Goal: Information Seeking & Learning: Learn about a topic

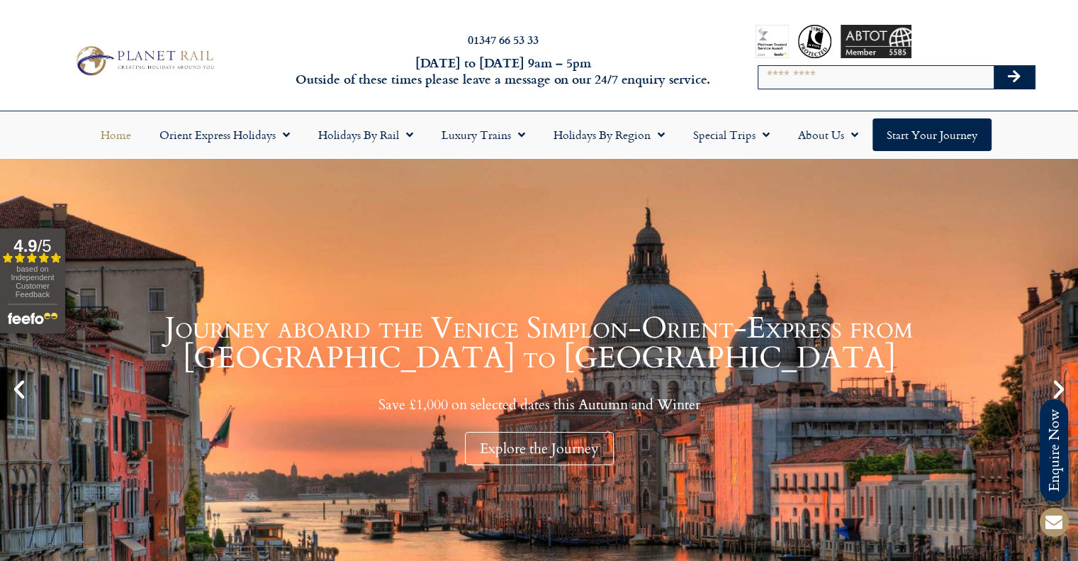
click at [876, 72] on input "Search" at bounding box center [875, 77] width 235 height 23
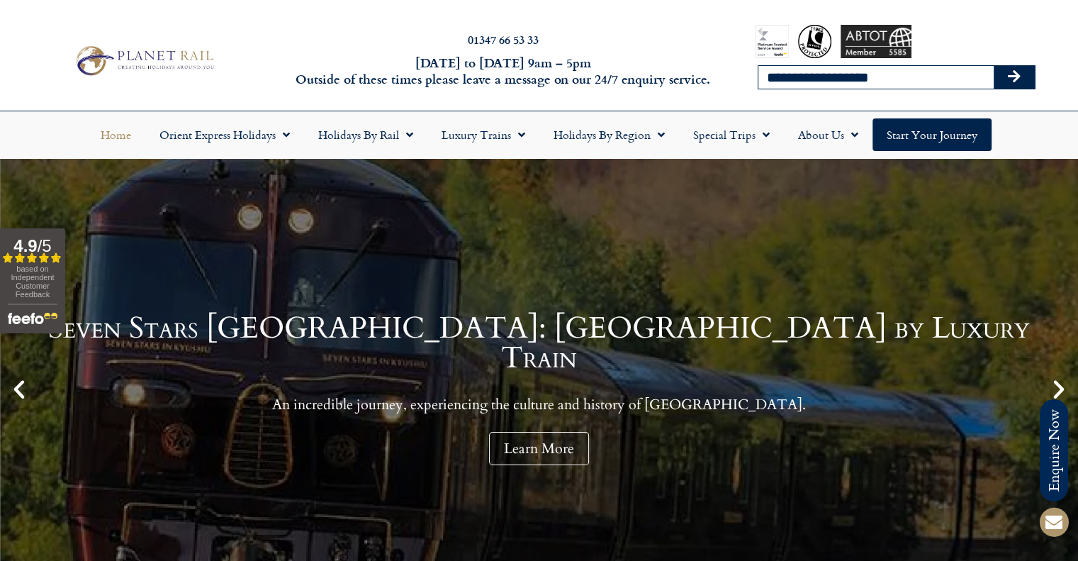
type input "**********"
click at [994, 66] on button "Search" at bounding box center [1014, 77] width 41 height 23
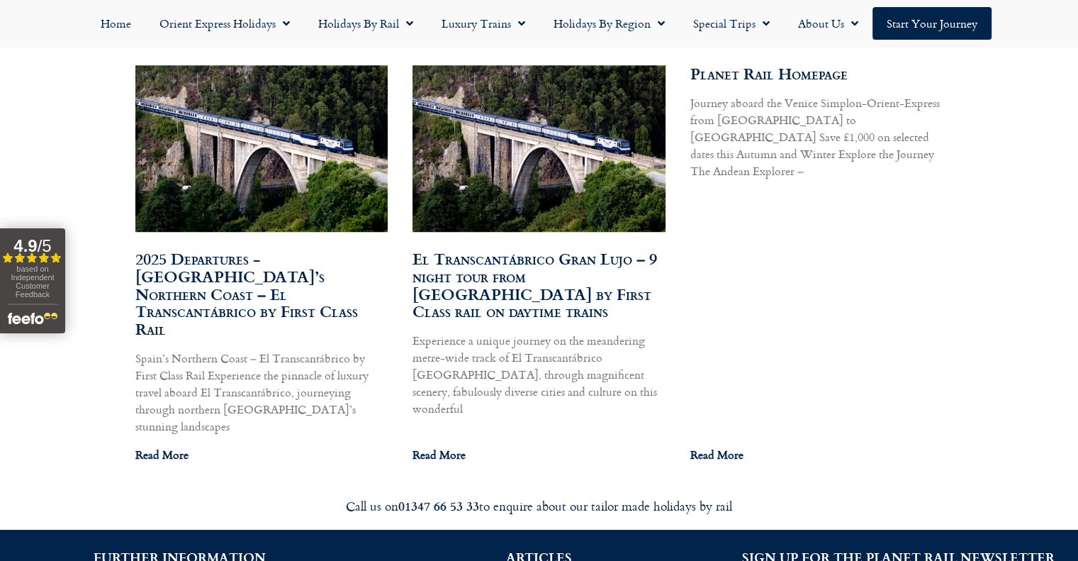
scroll to position [851, 0]
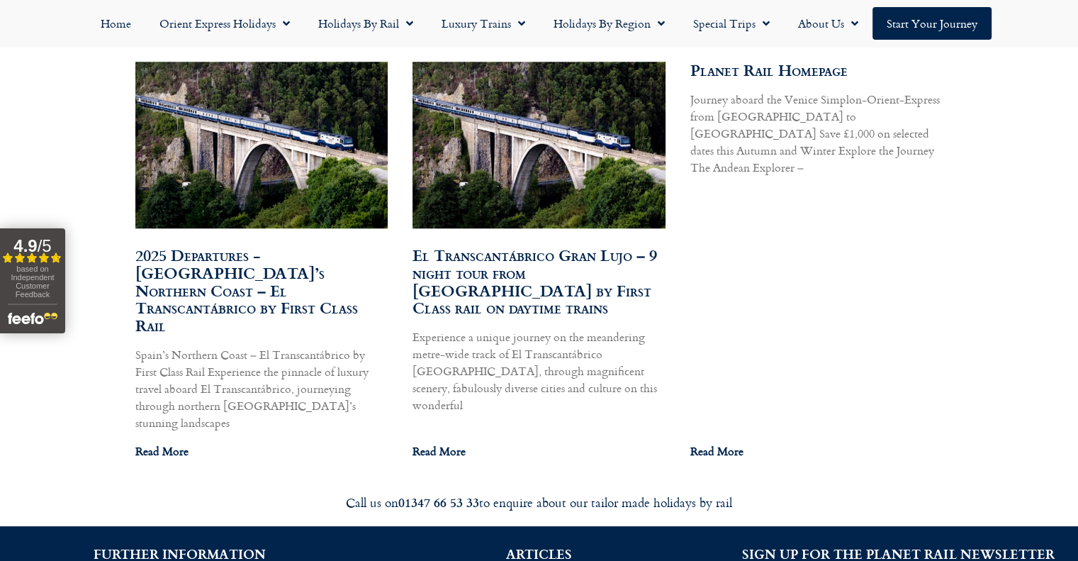
click at [103, 138] on div "Search Results for: el transcantabrico Explore our collection of articles, insi…" at bounding box center [539, 166] width 1078 height 624
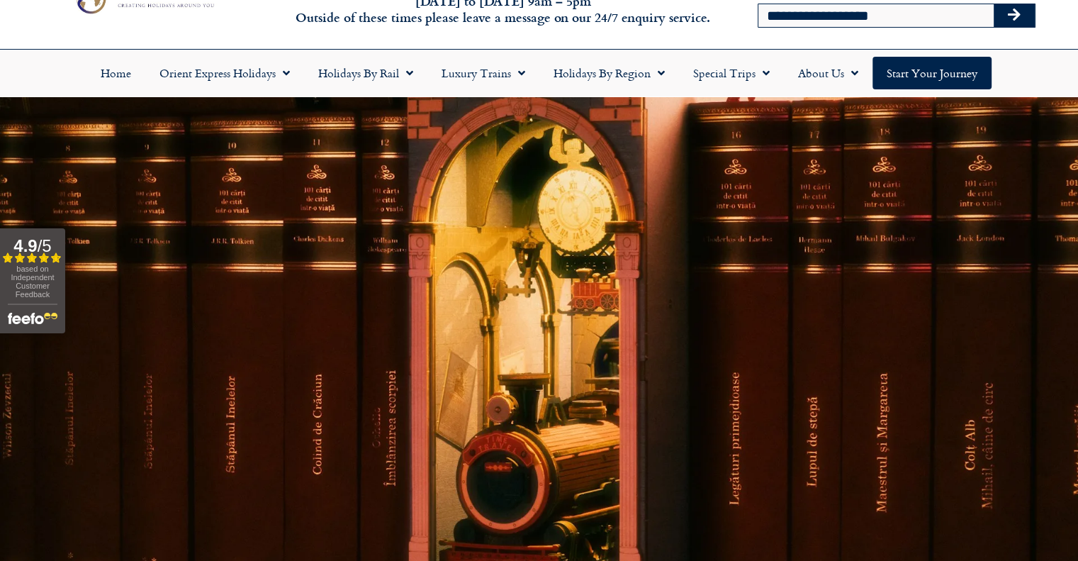
scroll to position [0, 0]
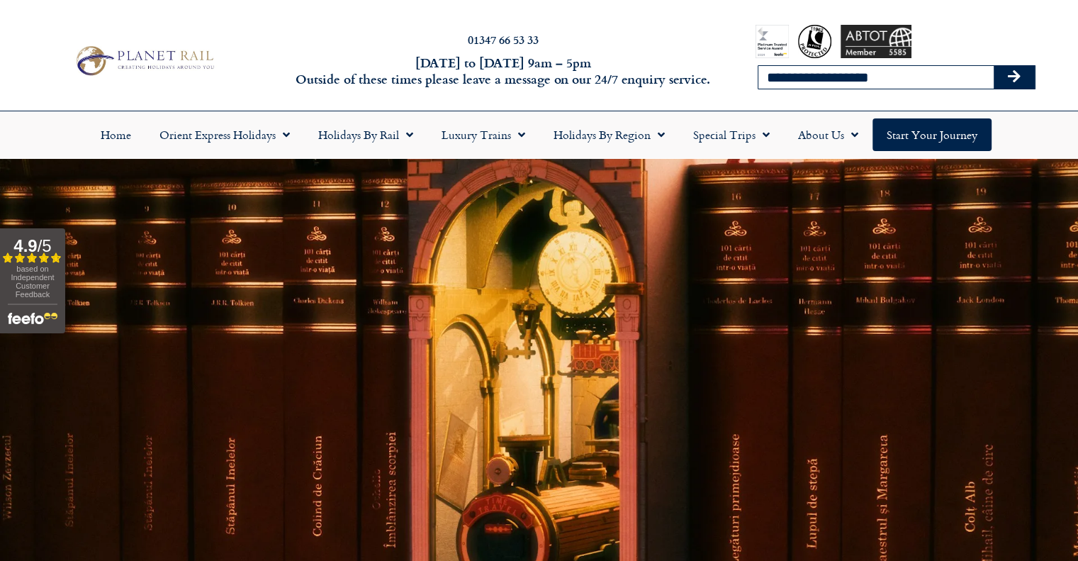
drag, startPoint x: 856, startPoint y: 80, endPoint x: 787, endPoint y: 71, distance: 70.1
click at [787, 71] on input "**********" at bounding box center [875, 77] width 235 height 23
click at [870, 69] on input "**********" at bounding box center [875, 77] width 235 height 23
drag, startPoint x: 883, startPoint y: 75, endPoint x: 651, endPoint y: 64, distance: 232.8
click at [651, 64] on div "**********" at bounding box center [539, 61] width 1078 height 100
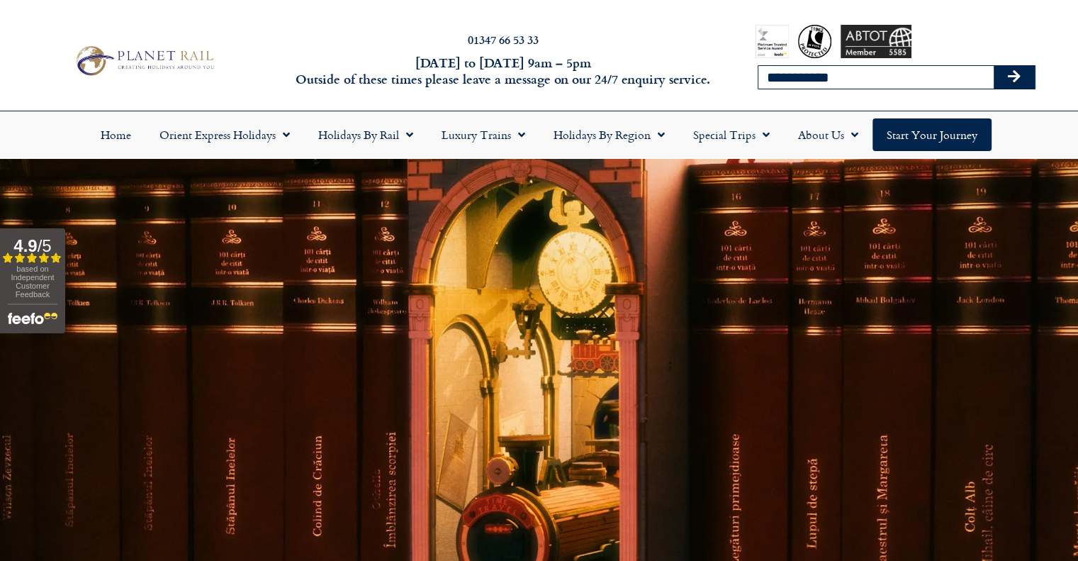
type input "**********"
click at [994, 66] on button "Search" at bounding box center [1014, 77] width 41 height 23
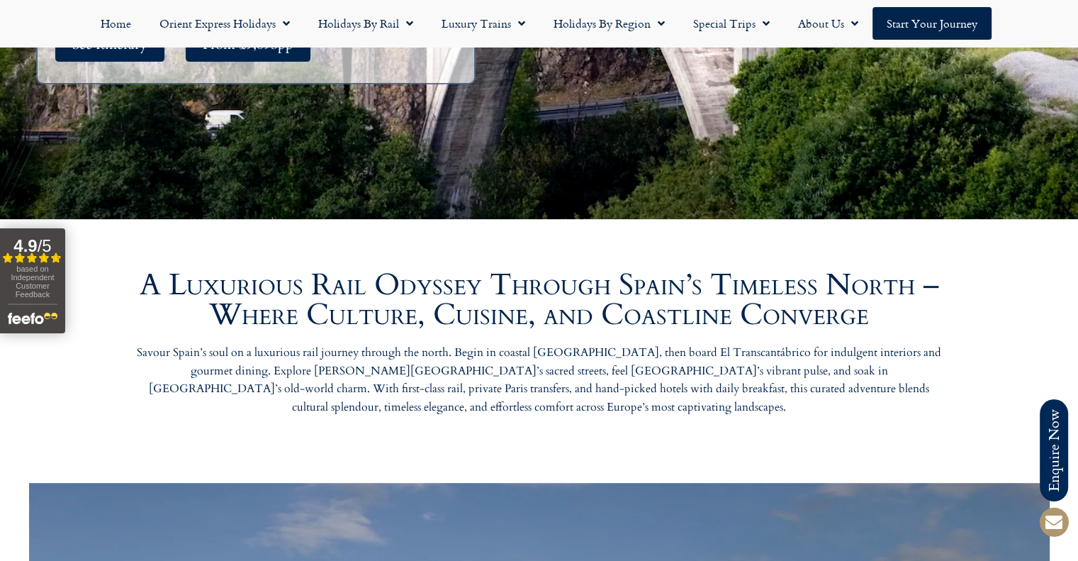
scroll to position [496, 0]
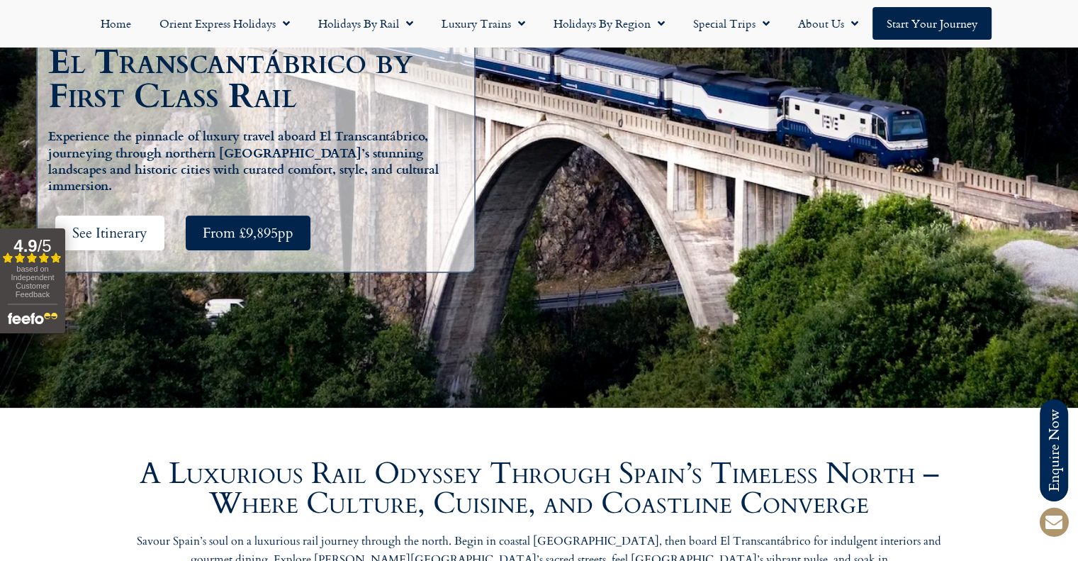
click at [120, 224] on span "See Itinerary" at bounding box center [109, 233] width 75 height 18
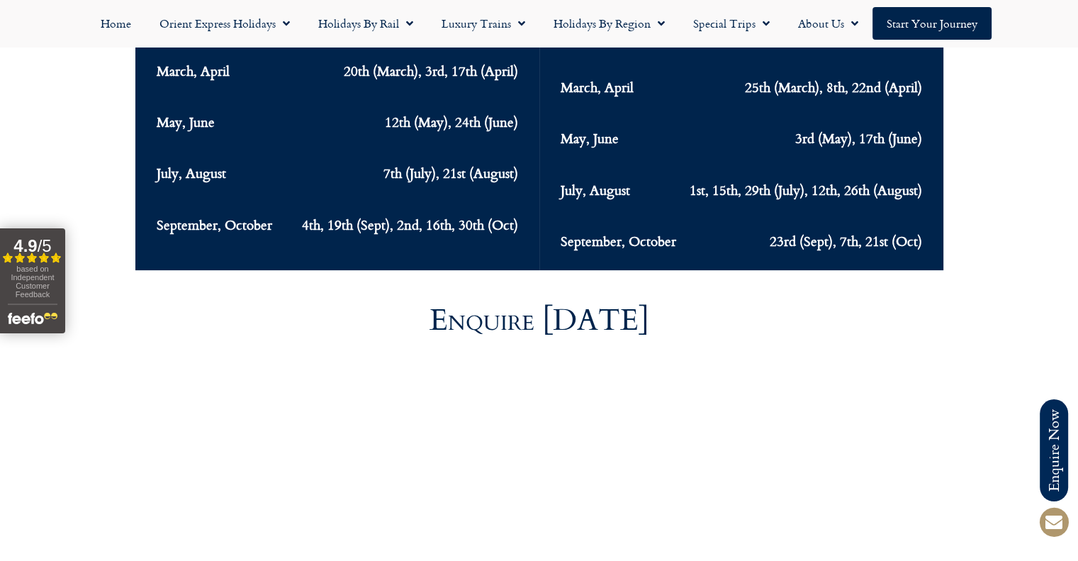
scroll to position [6113, 0]
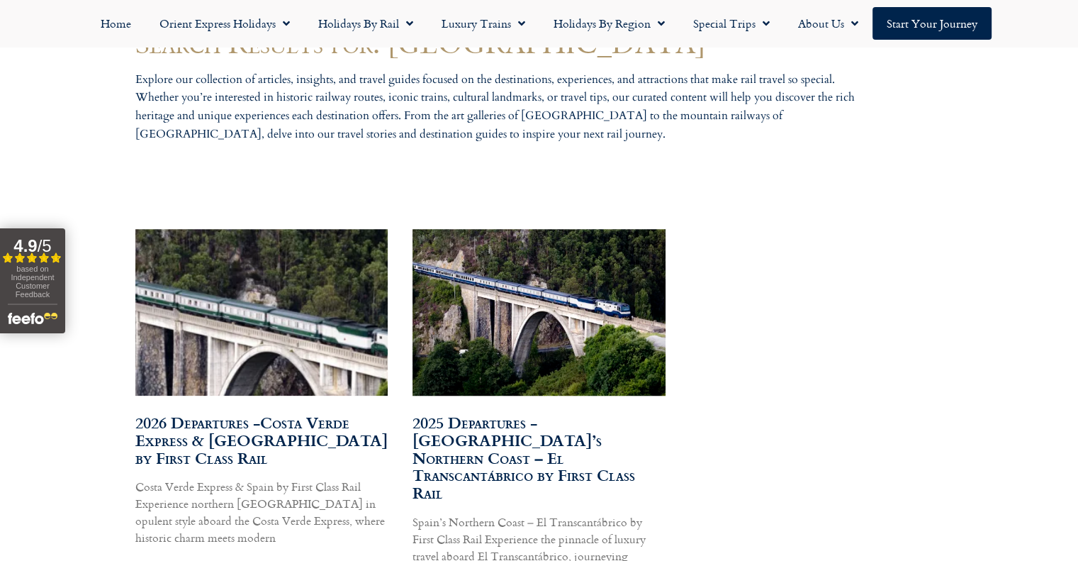
scroll to position [709, 0]
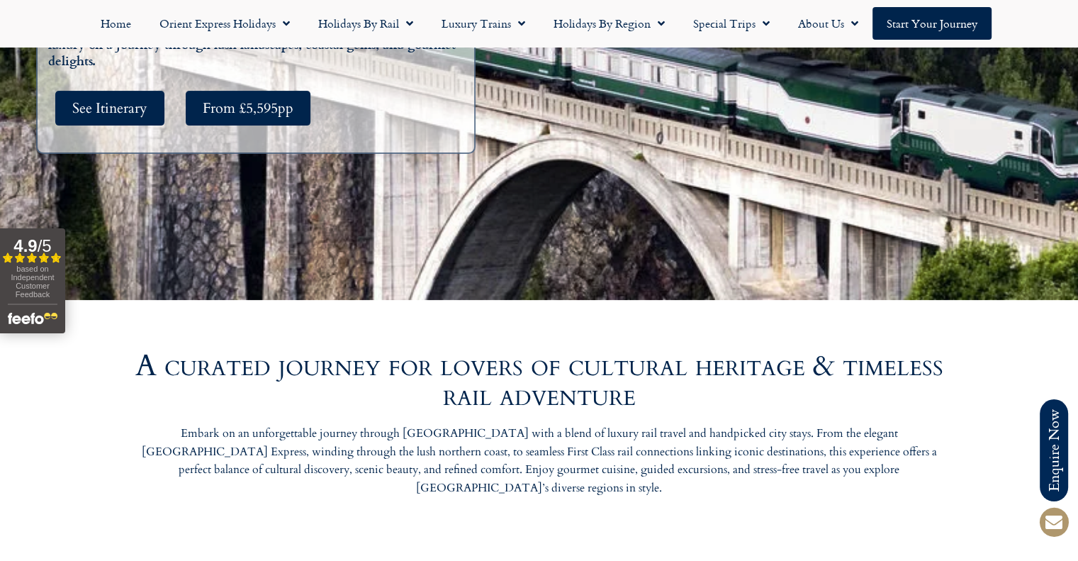
scroll to position [496, 0]
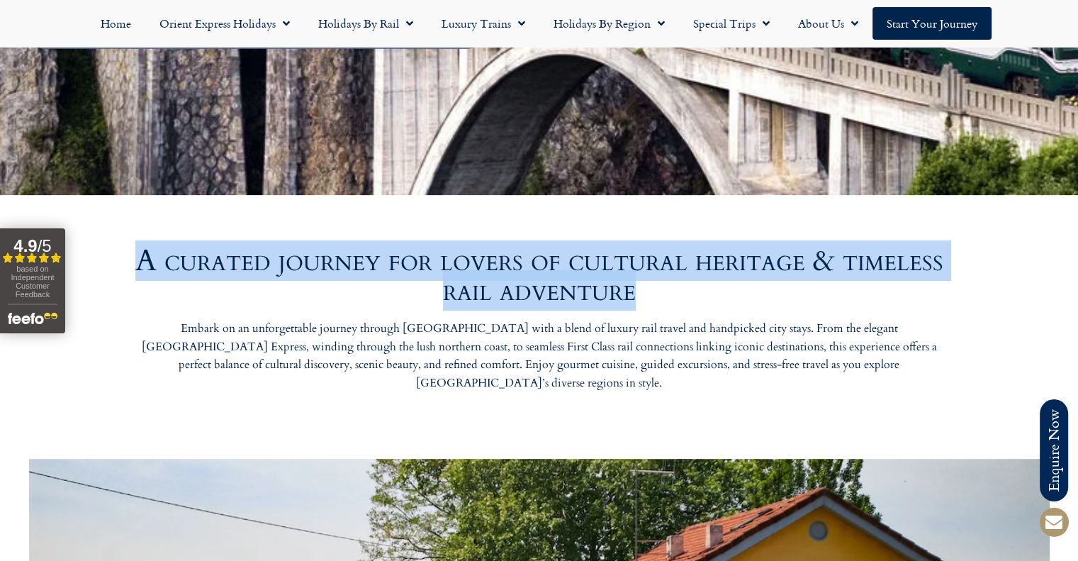
drag, startPoint x: 184, startPoint y: 259, endPoint x: 817, endPoint y: 283, distance: 632.7
click at [817, 283] on h2 "A curated journey for lovers of cultural heritage & timeless rail adventure" at bounding box center [539, 276] width 808 height 60
click at [780, 292] on h2 "A curated journey for lovers of cultural heritage & timeless rail adventure" at bounding box center [539, 276] width 808 height 60
drag, startPoint x: 720, startPoint y: 300, endPoint x: 179, endPoint y: 265, distance: 542.0
click at [179, 265] on h2 "A curated journey for lovers of cultural heritage & timeless rail adventure" at bounding box center [539, 276] width 808 height 60
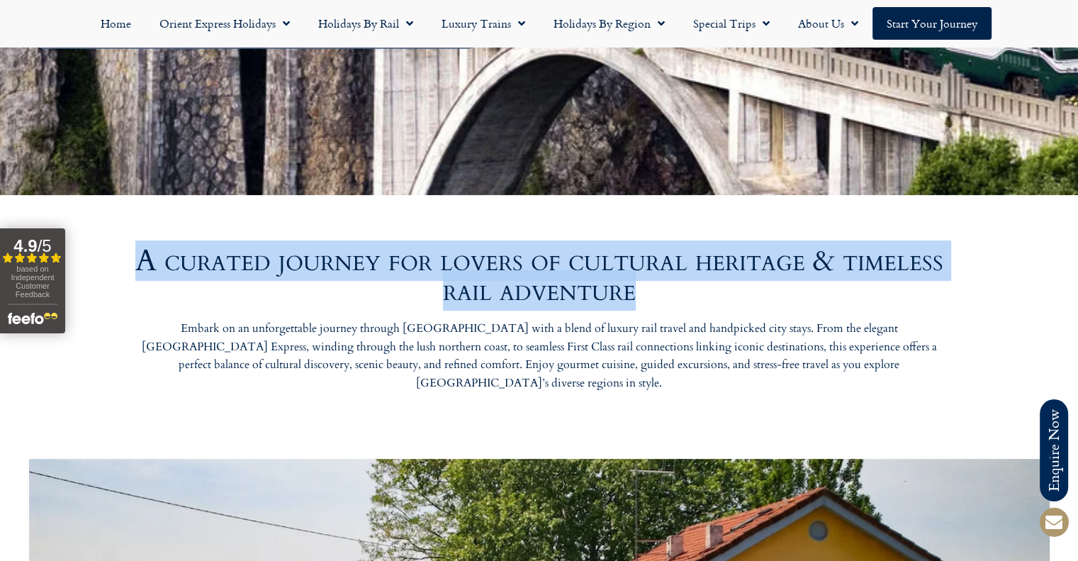
click at [179, 265] on h2 "A curated journey for lovers of cultural heritage & timeless rail adventure" at bounding box center [539, 276] width 808 height 60
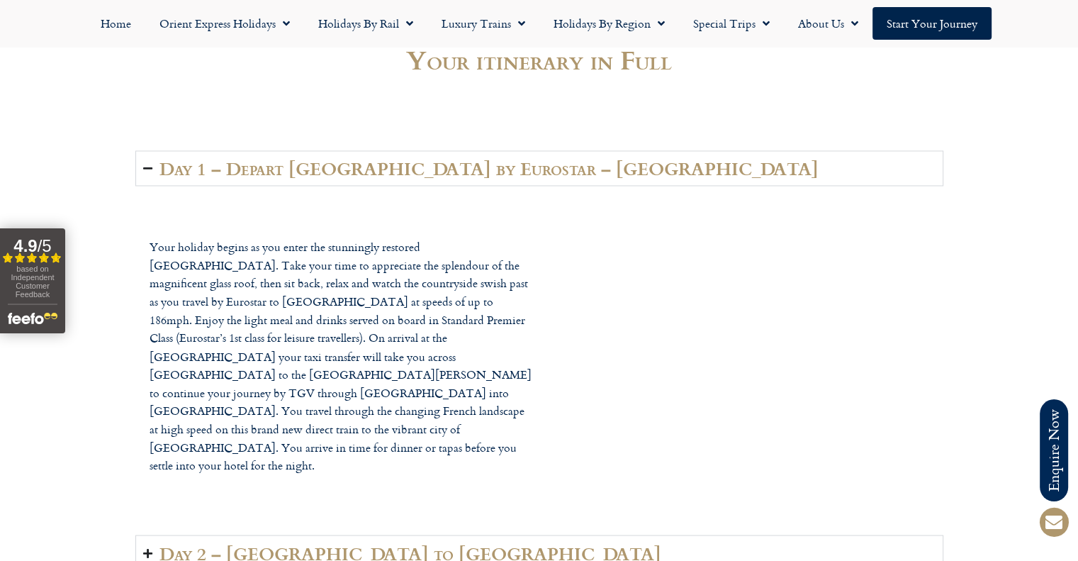
scroll to position [2339, 0]
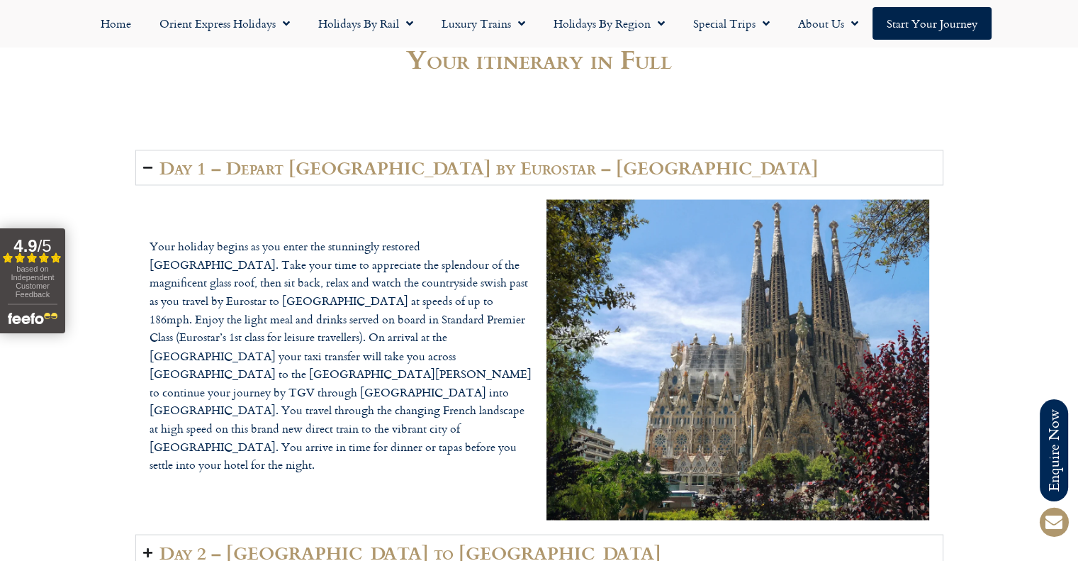
click at [303, 157] on h2 "Day 1 – Depart London by Eurostar – Barcelona" at bounding box center [488, 167] width 659 height 20
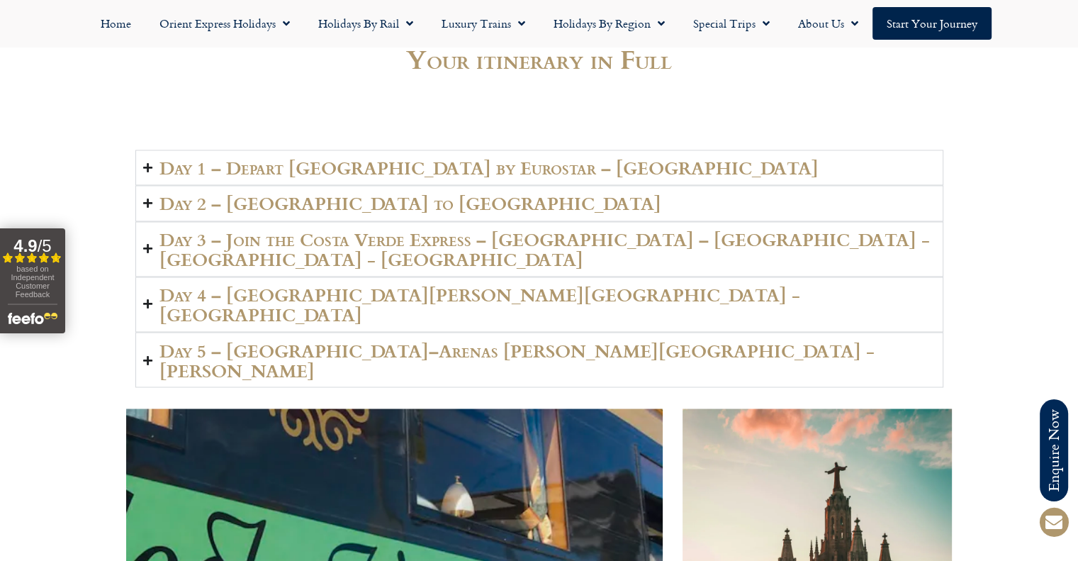
click at [309, 340] on h2 "Day 5 – Llanes–Arenas de Cabrales - Bulnes - Oviedo" at bounding box center [547, 360] width 776 height 40
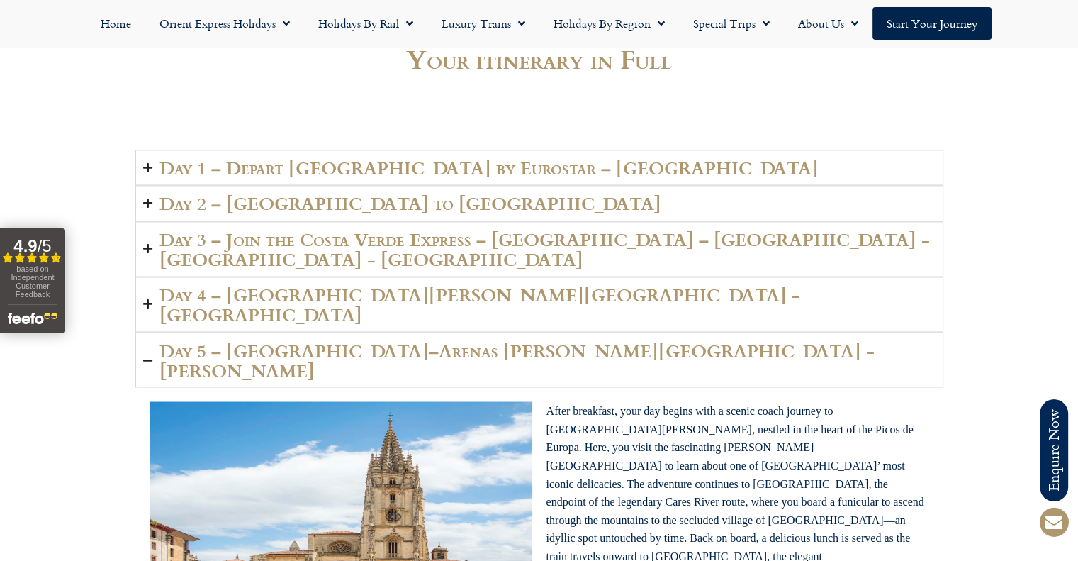
click at [309, 340] on h2 "Day 5 – Llanes–Arenas de Cabrales - Bulnes - Oviedo" at bounding box center [547, 360] width 776 height 40
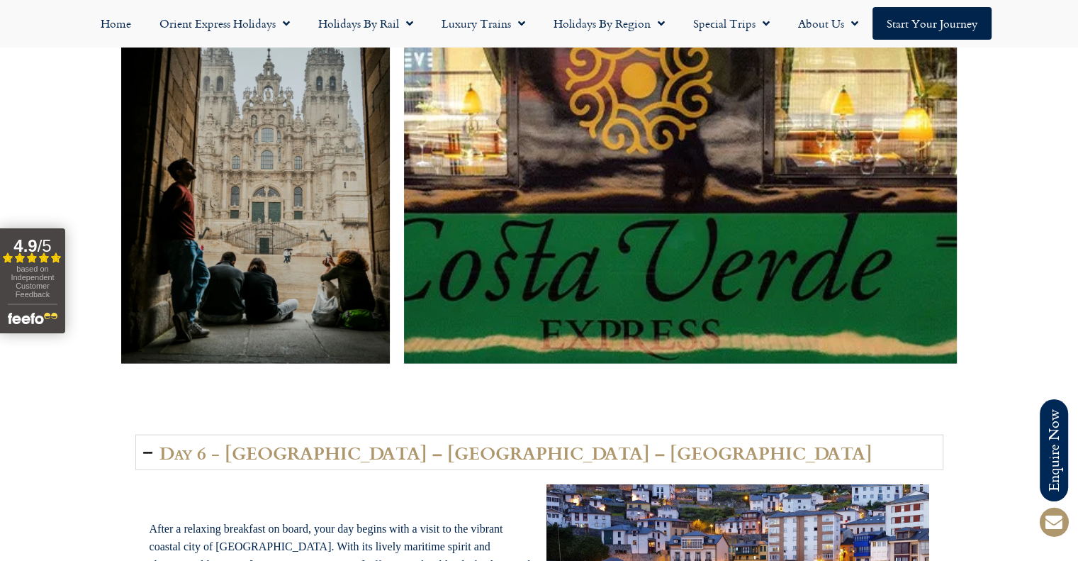
scroll to position [3190, 0]
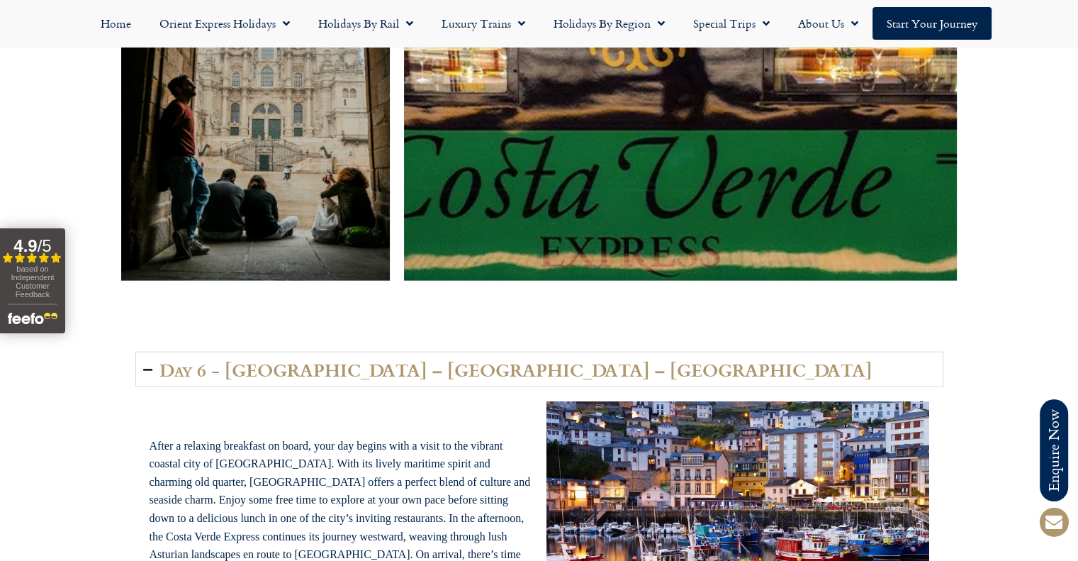
click at [312, 359] on h2 "Day 6 - Oviedo – Gijón – Luarca" at bounding box center [515, 369] width 713 height 20
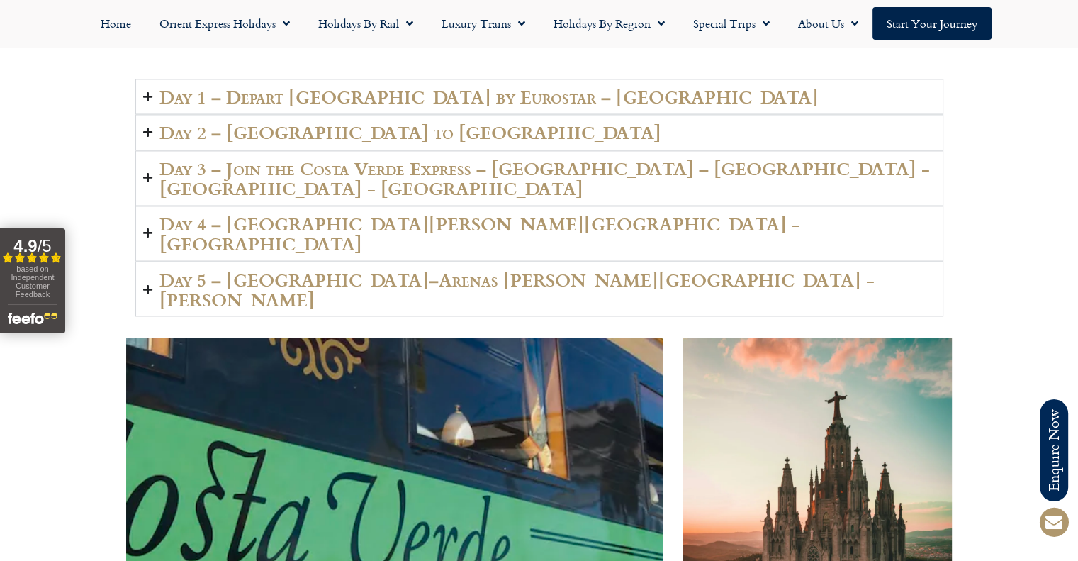
scroll to position [2197, 0]
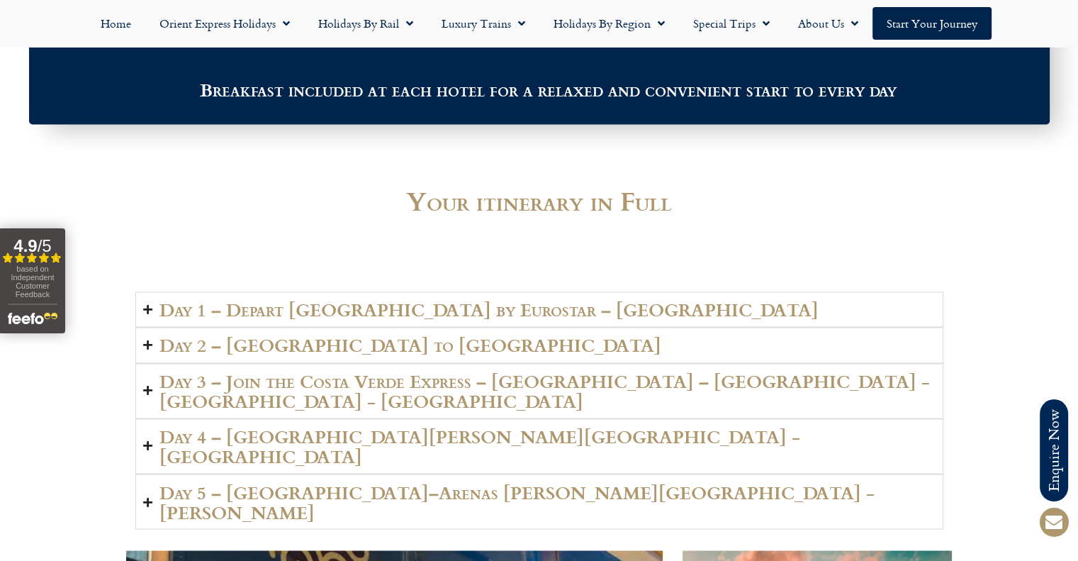
click at [310, 335] on h2 "Day 2 – Barcelona to Bilbao" at bounding box center [410, 345] width 502 height 20
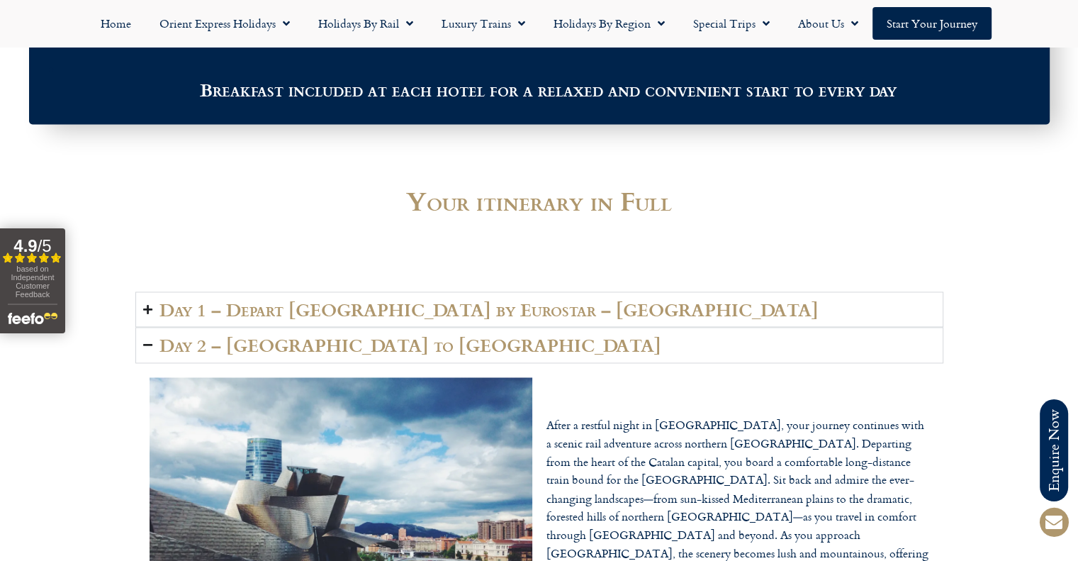
click at [309, 335] on h2 "Day 2 – Barcelona to Bilbao" at bounding box center [410, 345] width 502 height 20
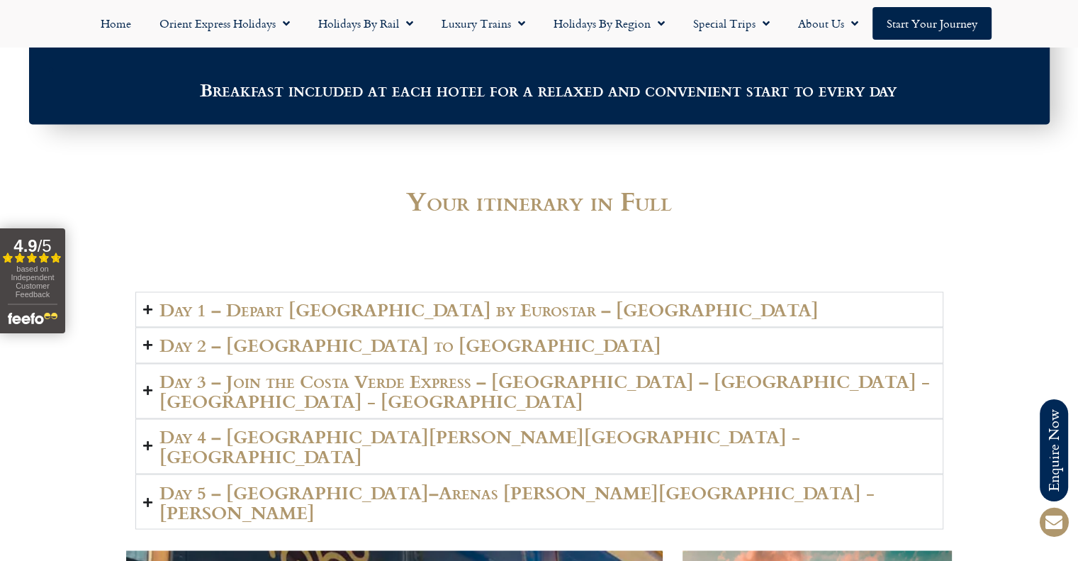
click at [307, 371] on h2 "Day 3 – Join the Costa Verde Express – Bilbao – Laredo - Santoña - Santander" at bounding box center [547, 391] width 776 height 40
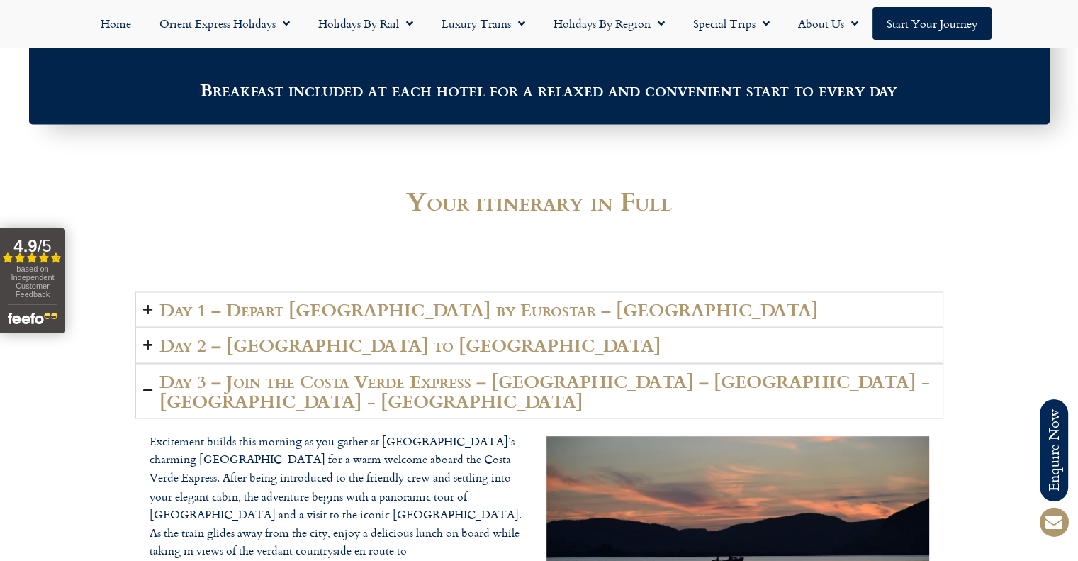
click at [307, 371] on h2 "Day 3 – Join the Costa Verde Express – Bilbao – Laredo - Santoña - Santander" at bounding box center [547, 391] width 776 height 40
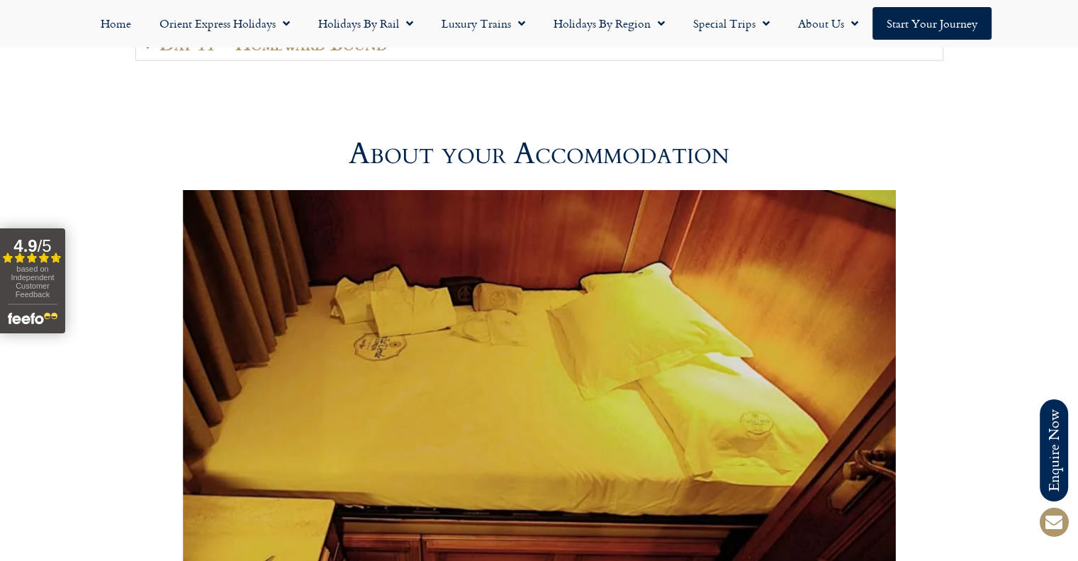
scroll to position [3757, 0]
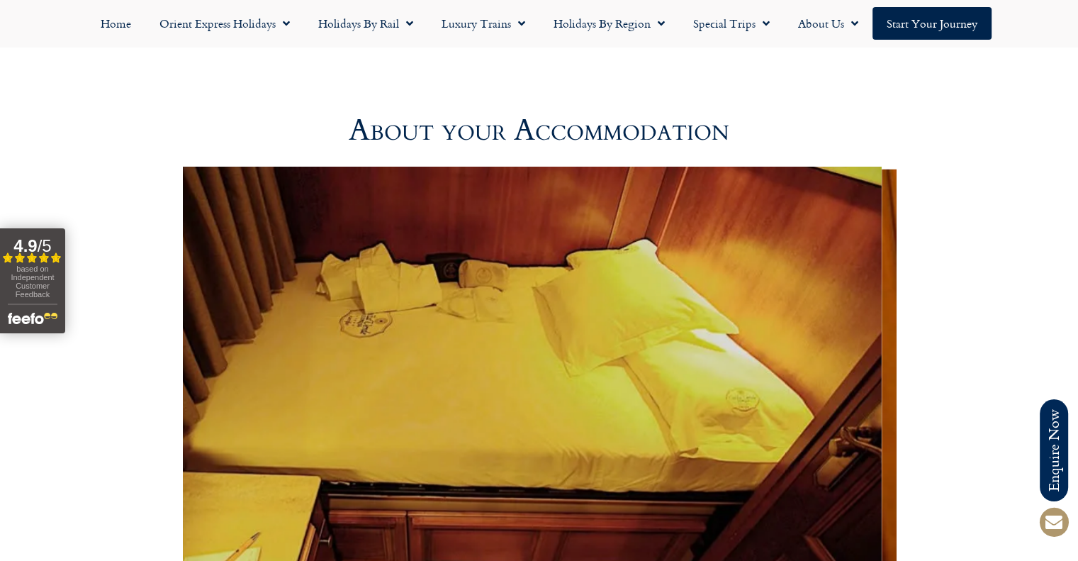
click at [320, 237] on img "3 / 3" at bounding box center [525, 394] width 713 height 454
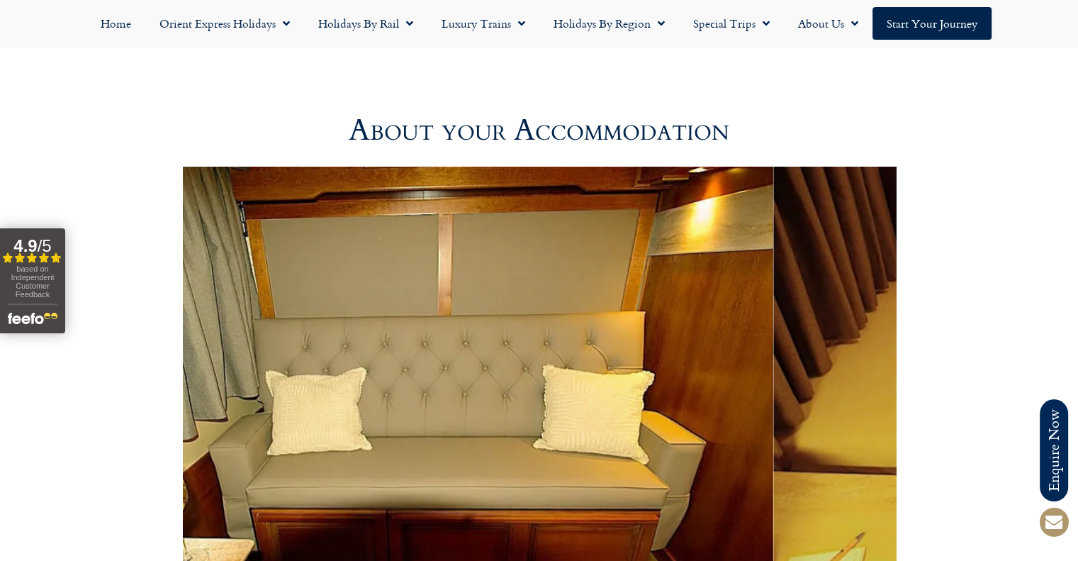
click at [432, 237] on img "2 / 3" at bounding box center [416, 394] width 713 height 454
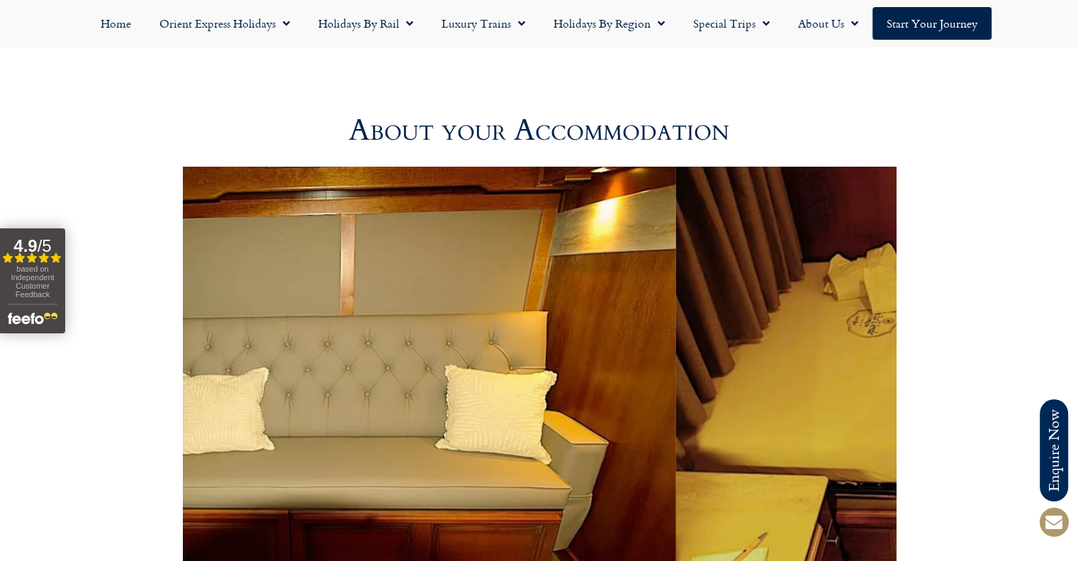
click at [267, 217] on img "2 / 3" at bounding box center [318, 394] width 713 height 454
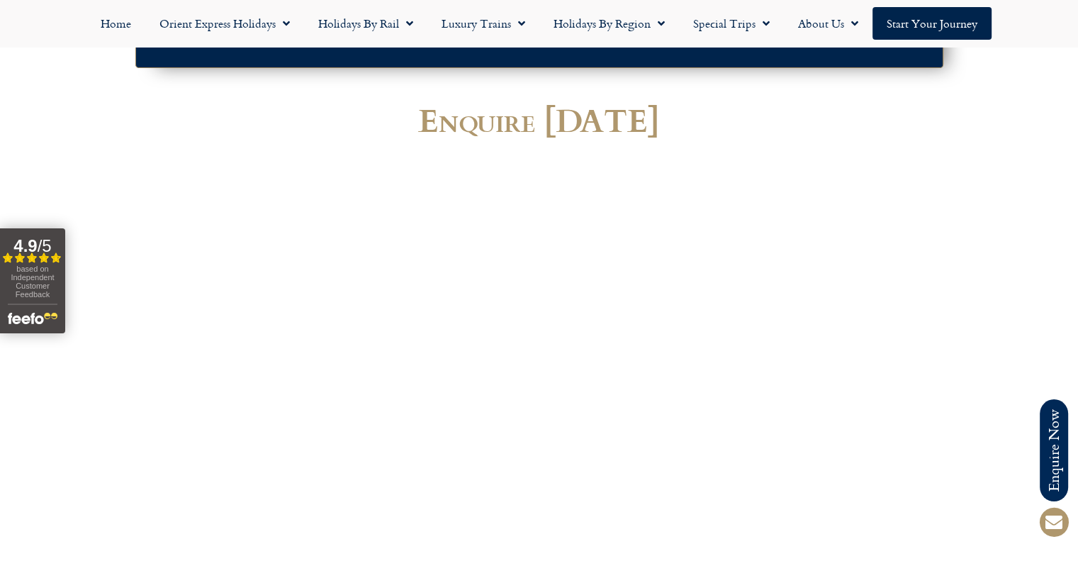
scroll to position [4820, 0]
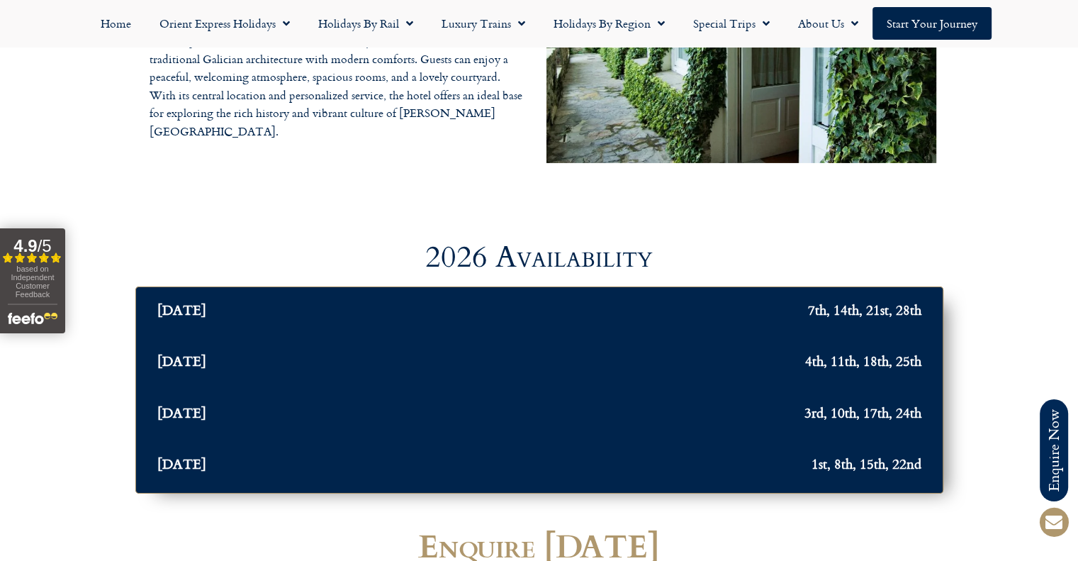
click at [127, 186] on div "2026 Availability May 2026 7th, 14th, 21st, 28th June 2026 4th, 11th, 18th, 25t…" at bounding box center [539, 343] width 1078 height 315
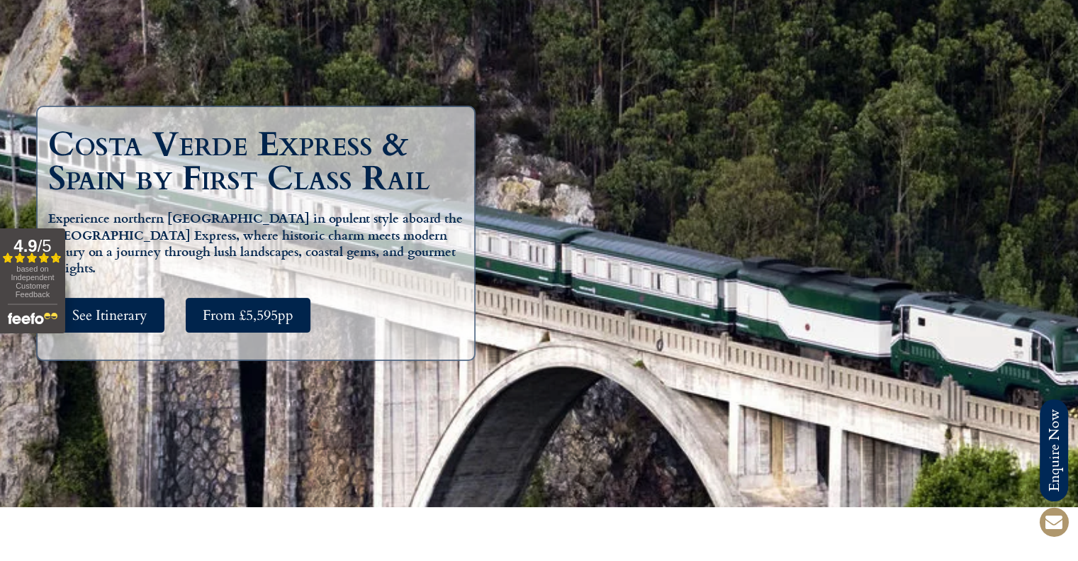
scroll to position [0, 0]
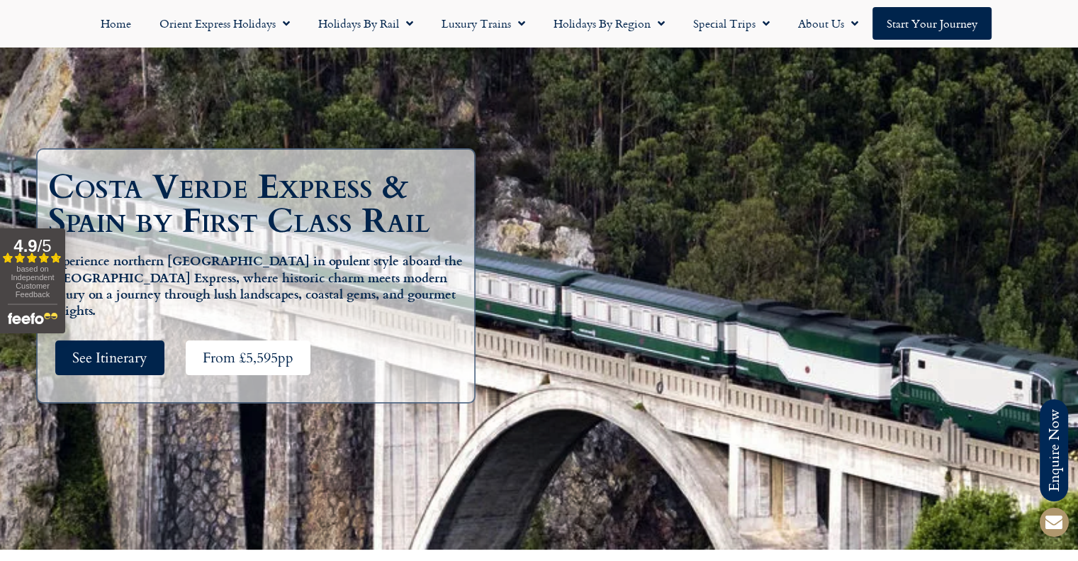
click at [265, 354] on span "From £5,595pp" at bounding box center [248, 358] width 91 height 18
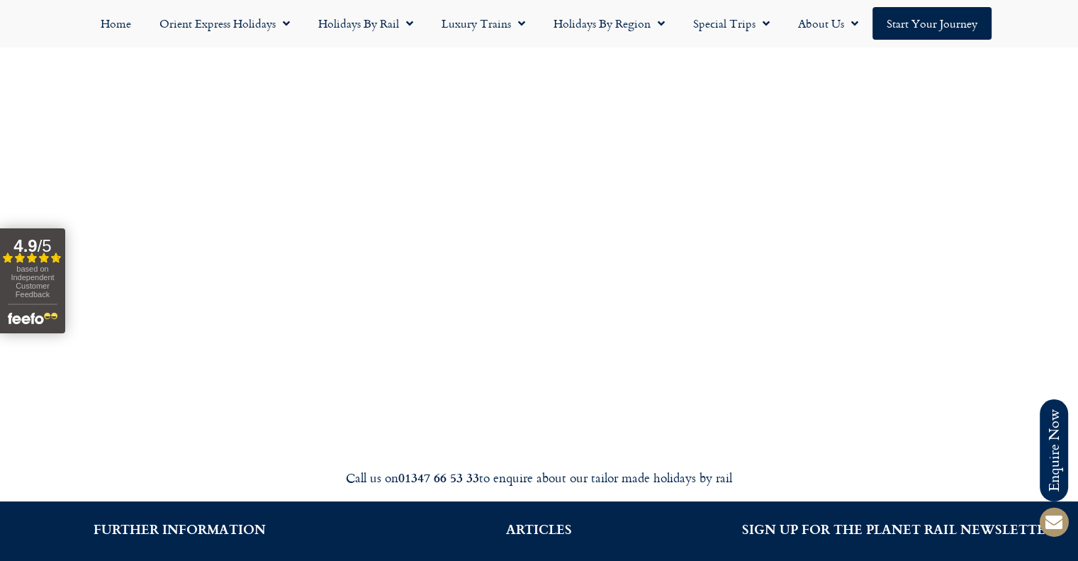
scroll to position [5615, 0]
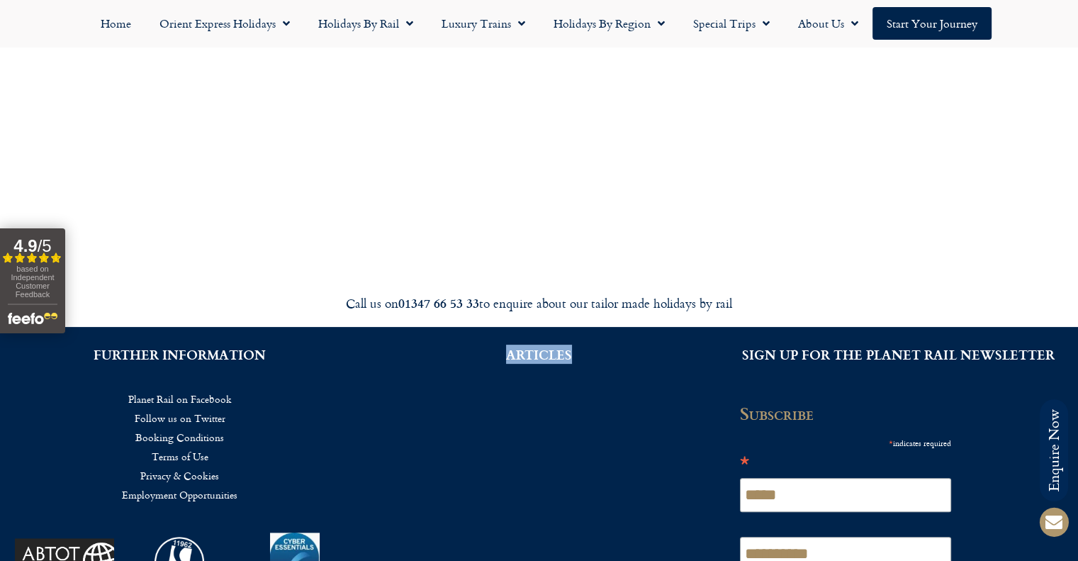
drag, startPoint x: 502, startPoint y: 202, endPoint x: 573, endPoint y: 382, distance: 193.8
click at [573, 382] on div "ARTICLES" at bounding box center [538, 516] width 359 height 378
drag, startPoint x: 503, startPoint y: 214, endPoint x: 586, endPoint y: 224, distance: 83.5
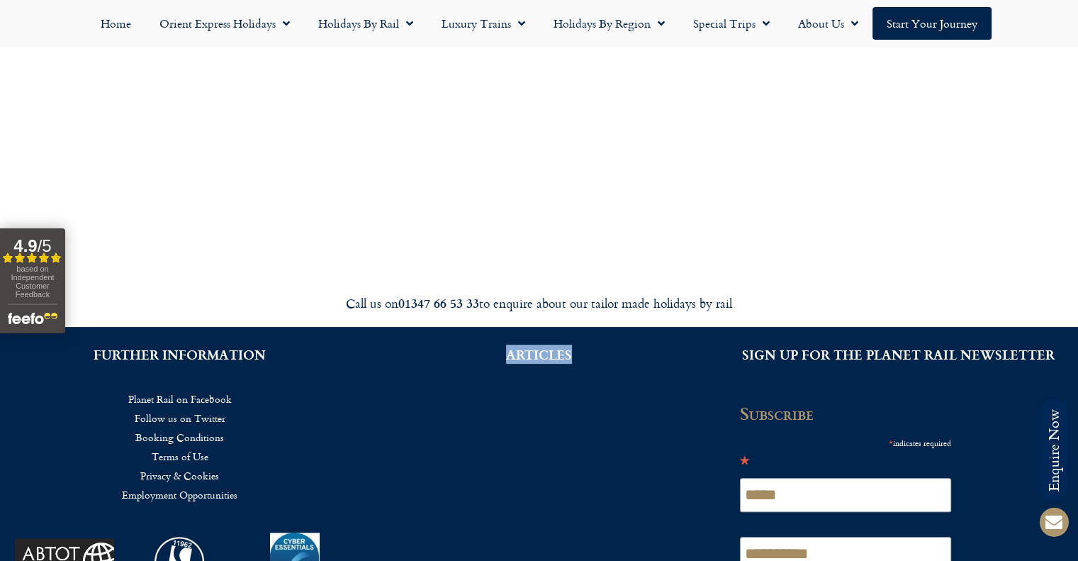
click at [586, 334] on div "ARTICLES" at bounding box center [538, 354] width 345 height 41
click at [564, 391] on div "ARTICLES" at bounding box center [538, 516] width 359 height 378
drag, startPoint x: 561, startPoint y: 303, endPoint x: 554, endPoint y: 314, distance: 12.8
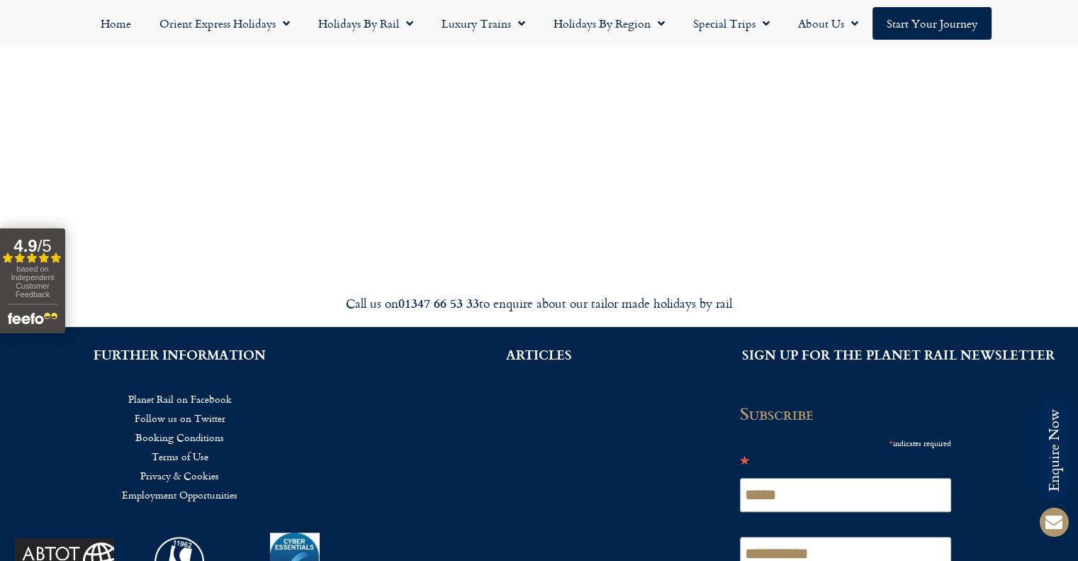
click at [561, 374] on div "ARTICLES" at bounding box center [538, 516] width 359 height 378
click at [553, 327] on div "ARTICLES" at bounding box center [538, 516] width 359 height 378
drag, startPoint x: 508, startPoint y: 214, endPoint x: 573, endPoint y: 212, distance: 64.5
click at [573, 348] on h2 "ARTICLES" at bounding box center [539, 354] width 317 height 13
click at [535, 327] on div "ARTICLES" at bounding box center [538, 516] width 359 height 378
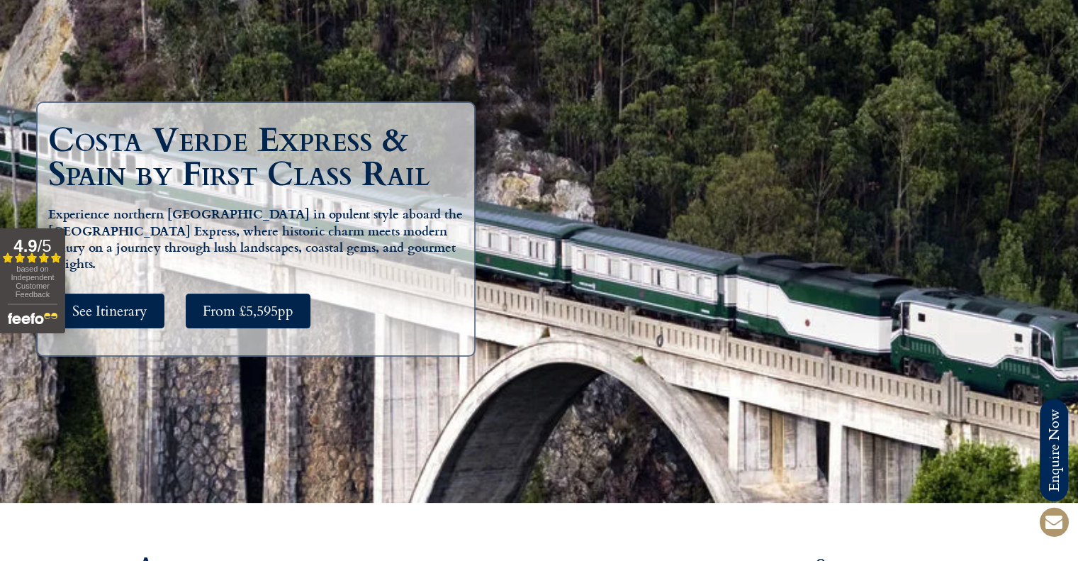
scroll to position [0, 0]
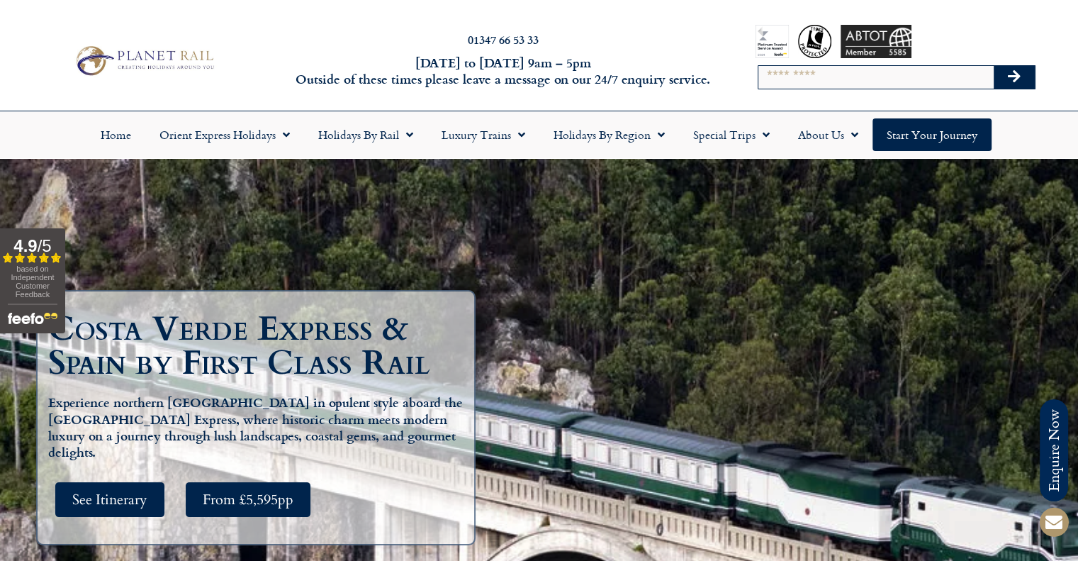
drag, startPoint x: 771, startPoint y: 43, endPoint x: 757, endPoint y: -86, distance: 129.0
click at [757, 0] on html "Planet Rail Online Enquiry Please enter your details below, together with your …" at bounding box center [539, 280] width 1078 height 561
drag, startPoint x: 771, startPoint y: 33, endPoint x: 766, endPoint y: 39, distance: 8.5
click at [766, 39] on div at bounding box center [772, 41] width 33 height 33
drag, startPoint x: 775, startPoint y: 39, endPoint x: 727, endPoint y: 39, distance: 48.9
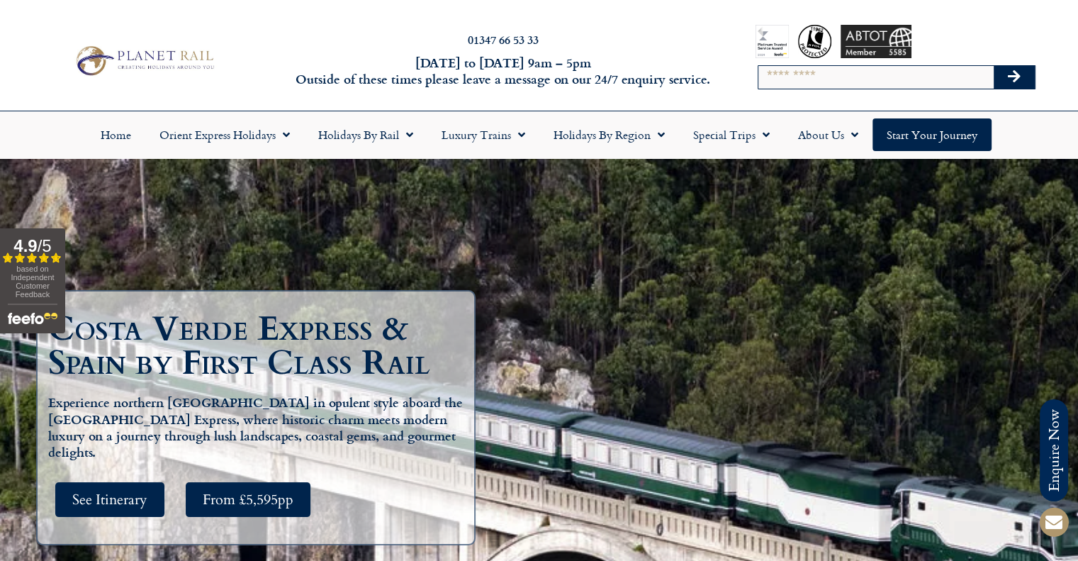
click at [727, 39] on div "Search" at bounding box center [897, 61] width 356 height 100
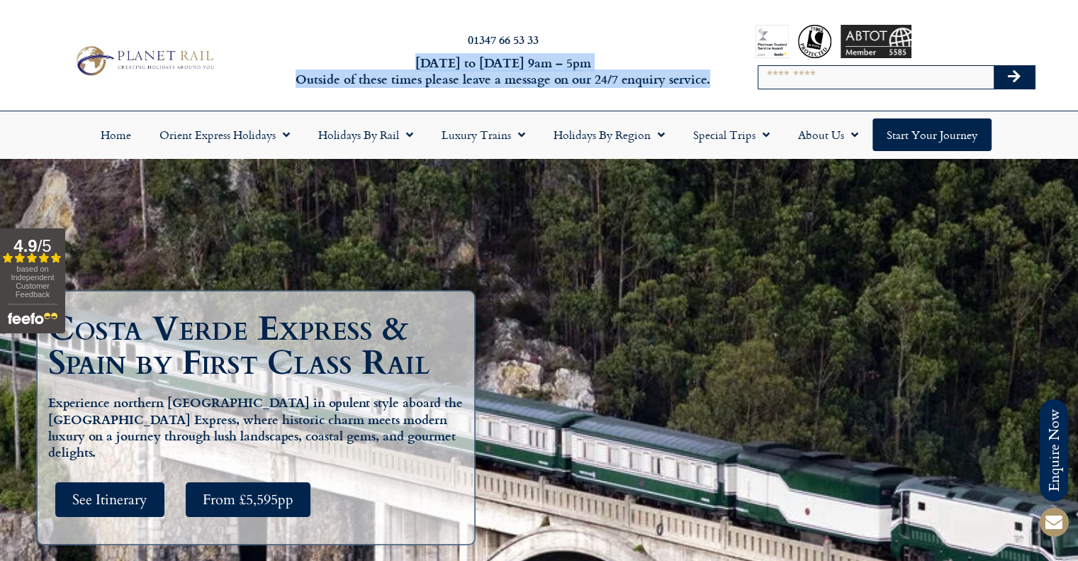
drag, startPoint x: 777, startPoint y: 36, endPoint x: 719, endPoint y: 35, distance: 58.1
click at [719, 35] on div "01347 66 53 33 Monday to Friday 9am – 5pm Outside of these times please leave a…" at bounding box center [539, 61] width 1078 height 100
click at [719, 35] on div "Search" at bounding box center [897, 61] width 356 height 100
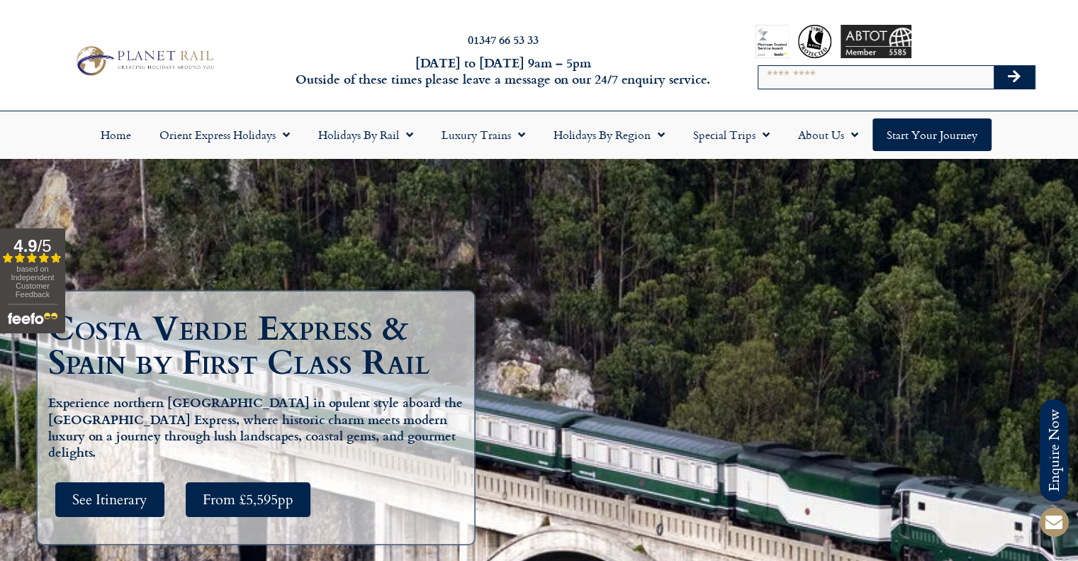
drag, startPoint x: 772, startPoint y: 42, endPoint x: 724, endPoint y: 65, distance: 53.6
click at [724, 65] on div "Search" at bounding box center [897, 61] width 356 height 100
drag, startPoint x: 764, startPoint y: 43, endPoint x: 740, endPoint y: 56, distance: 27.3
click at [740, 56] on div "Search" at bounding box center [897, 61] width 356 height 100
click at [121, 64] on img at bounding box center [143, 61] width 147 height 36
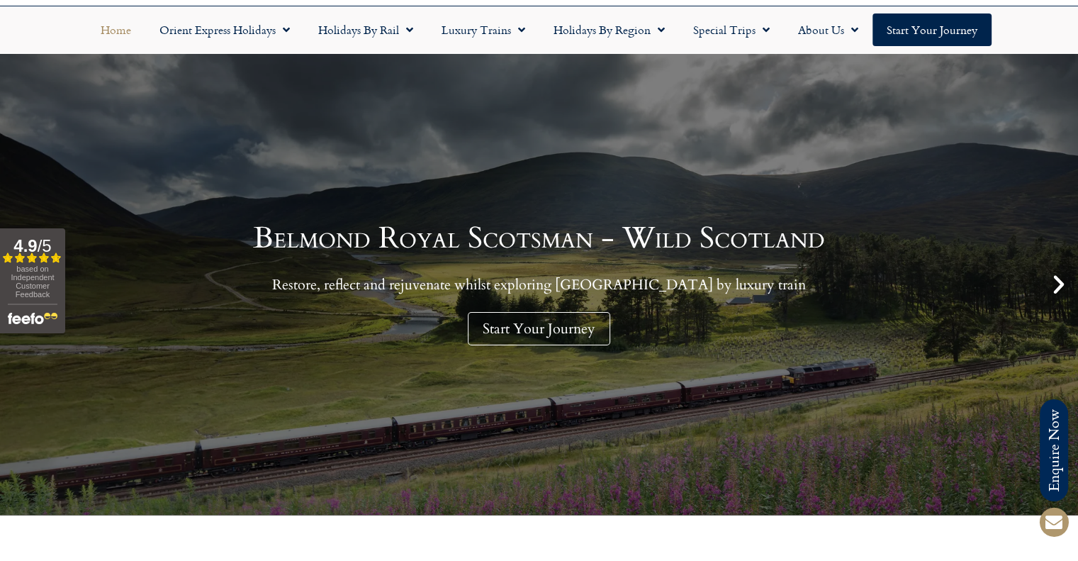
scroll to position [142, 0]
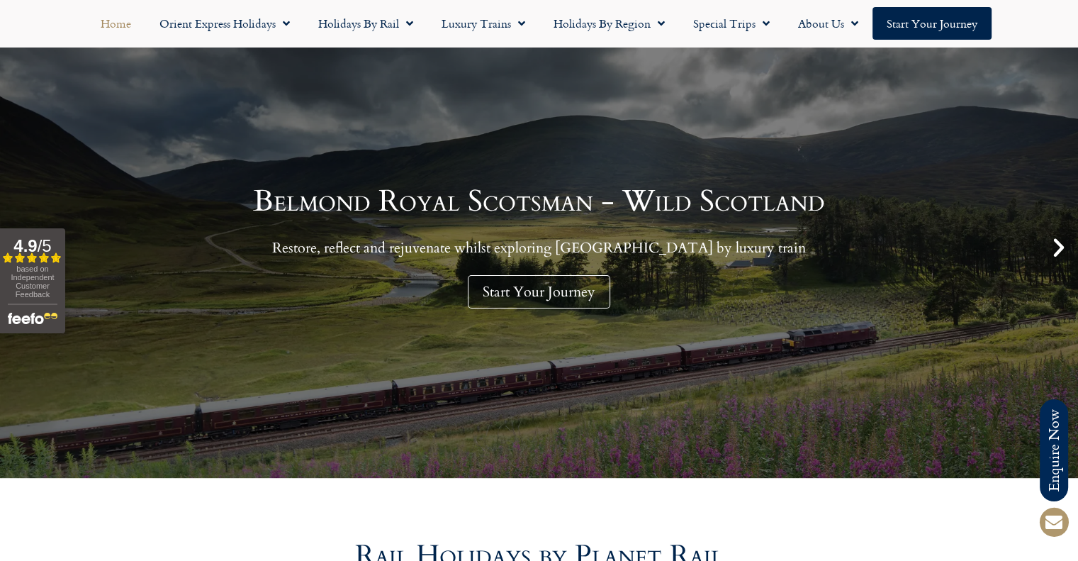
click at [1058, 254] on icon "Next slide" at bounding box center [1059, 247] width 24 height 24
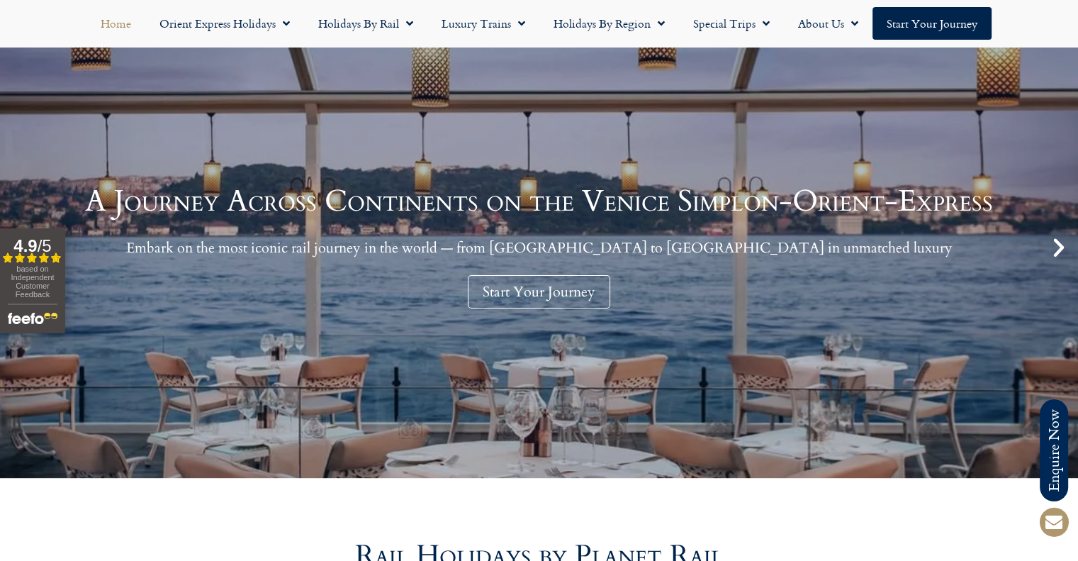
click at [1058, 254] on icon "Next slide" at bounding box center [1059, 247] width 24 height 24
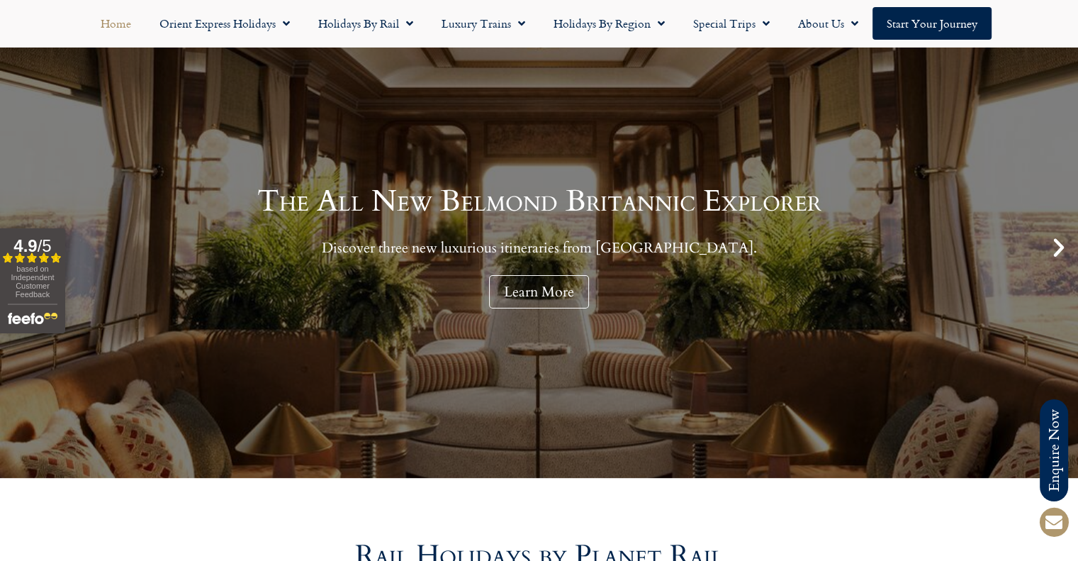
click at [1058, 254] on icon "Next slide" at bounding box center [1059, 247] width 24 height 24
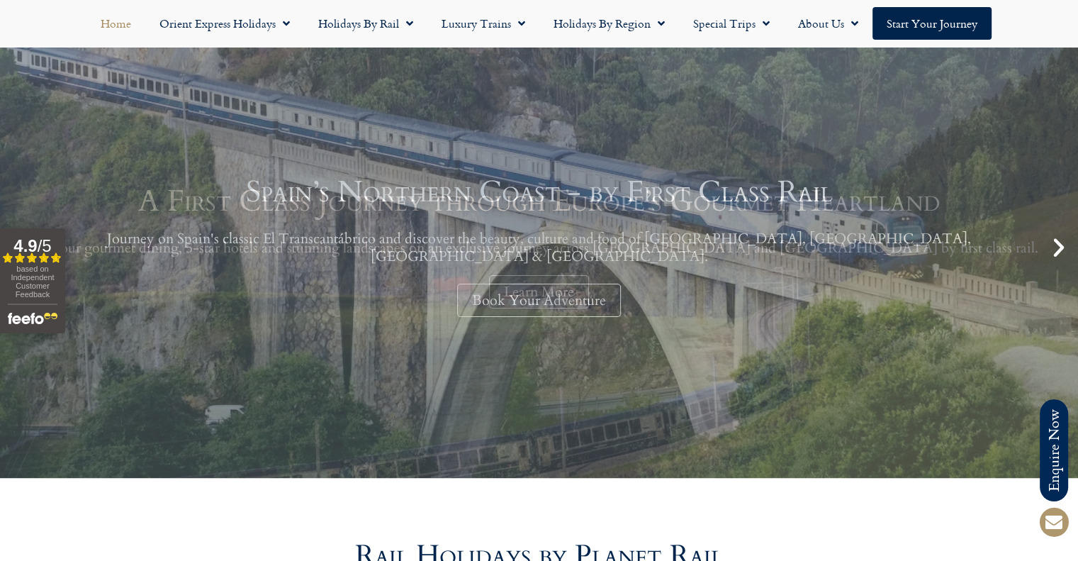
click at [675, 335] on div "Spain’s Northern Coast - by First Class Rail Journey on Spain's classic El Tran…" at bounding box center [539, 247] width 1078 height 461
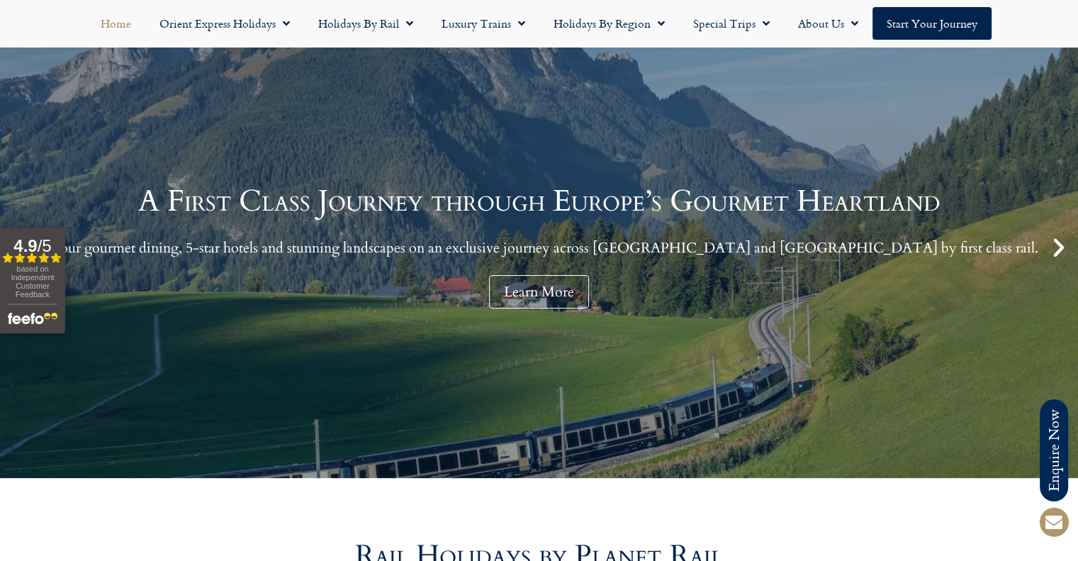
click at [522, 399] on div "A First Class Journey through Europe’s Gourmet Heartland Savour gourmet dining,…" at bounding box center [539, 247] width 1078 height 461
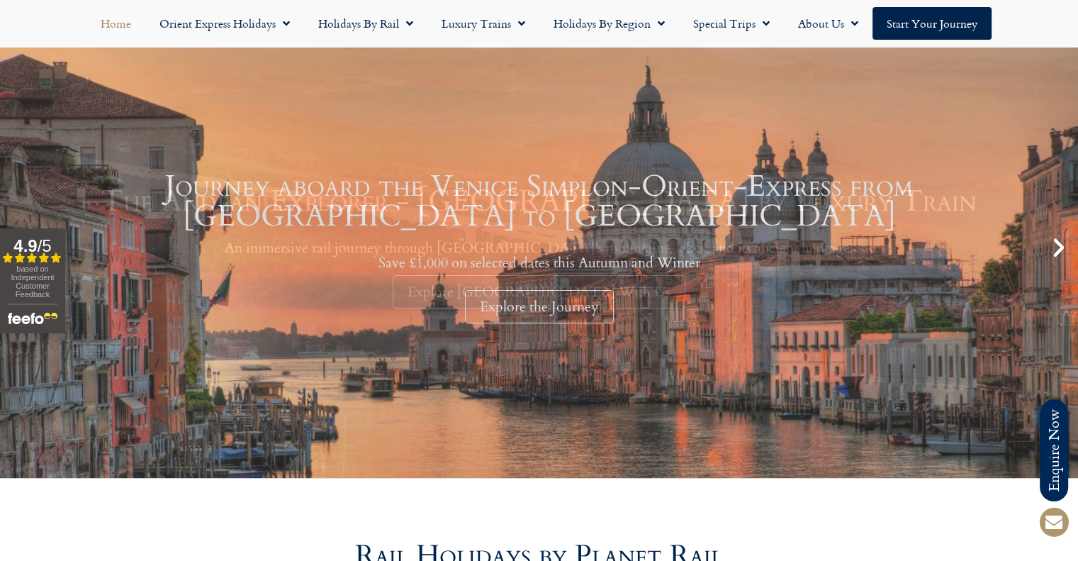
click at [517, 420] on div "Journey aboard the Venice Simplon-Orient-Express from [GEOGRAPHIC_DATA] to [GEO…" at bounding box center [539, 247] width 1078 height 461
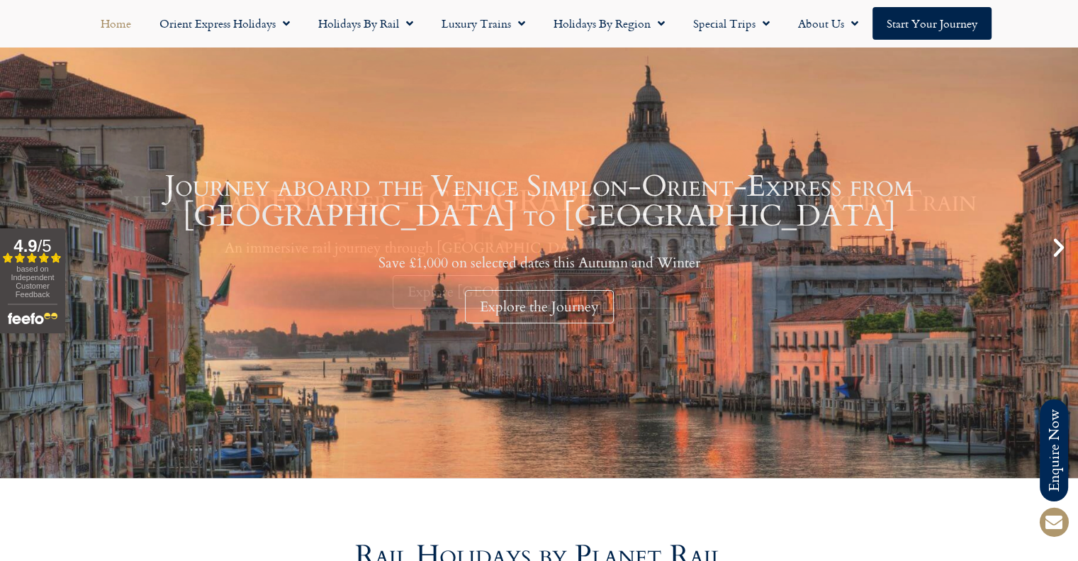
click at [486, 415] on link "Journey aboard the Venice Simplon-Orient-Express from [GEOGRAPHIC_DATA] to [GEO…" at bounding box center [539, 247] width 1078 height 461
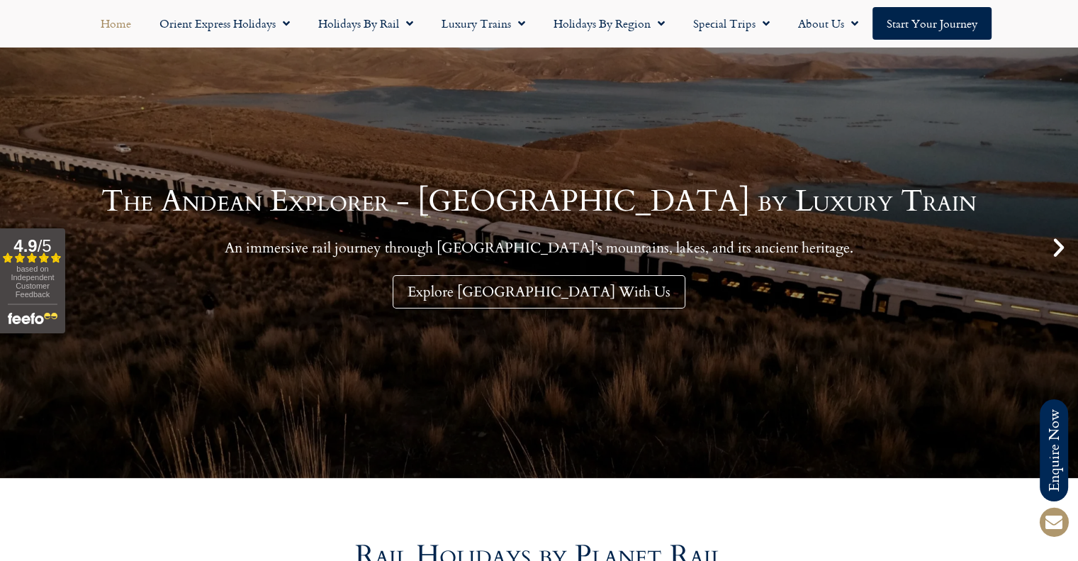
click at [556, 405] on div "The Andean Explorer - South America by Luxury Train An immersive rail journey t…" at bounding box center [539, 247] width 1078 height 461
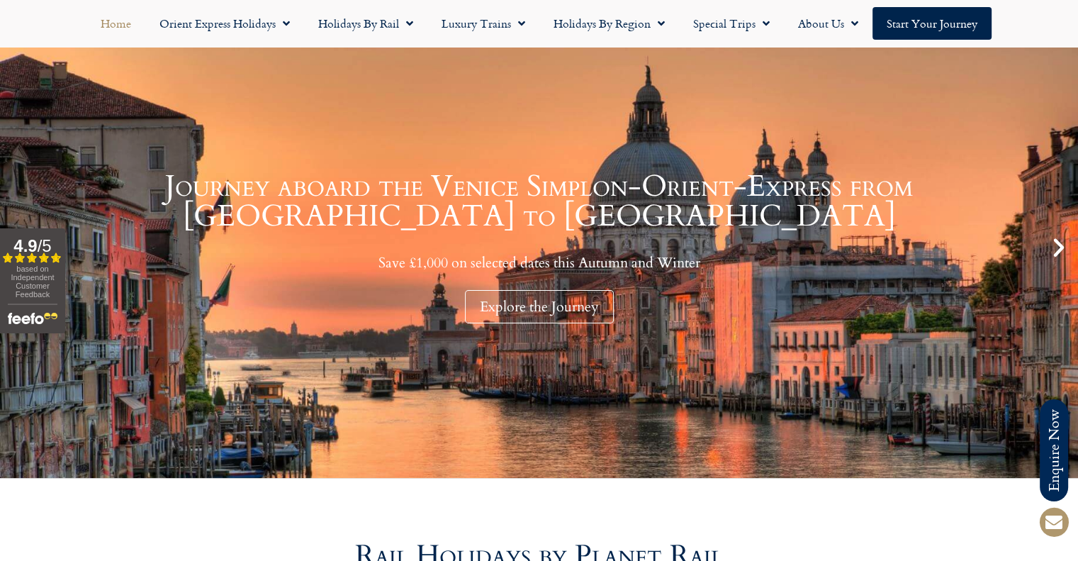
click at [584, 399] on link "Journey aboard the Venice Simplon-Orient-Express from Paris to Venice Save £1,0…" at bounding box center [539, 247] width 1078 height 461
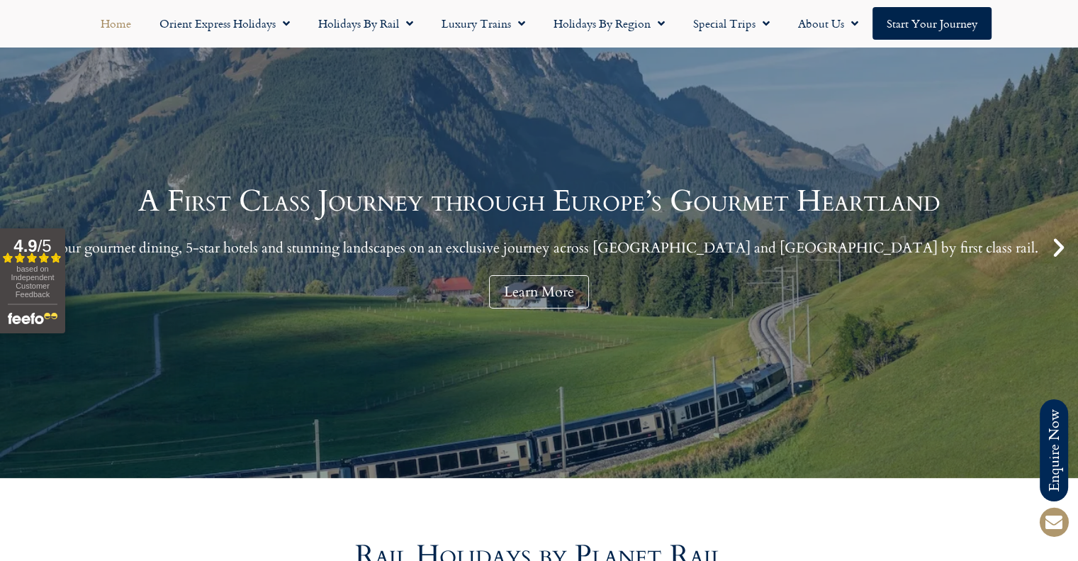
click at [563, 404] on div "Journey aboard the Venice Simplon-Orient-Express from Paris to Venice Save £1,0…" at bounding box center [539, 247] width 1078 height 461
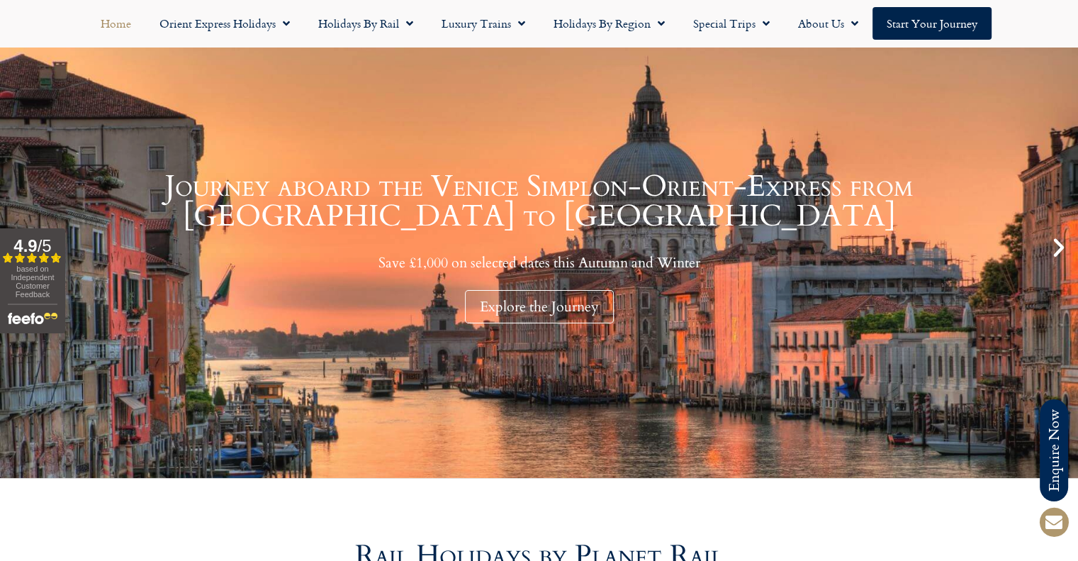
click at [516, 375] on div "Journey aboard the Venice Simplon-Orient-Express from Paris to Venice Save £1,0…" at bounding box center [539, 247] width 1078 height 461
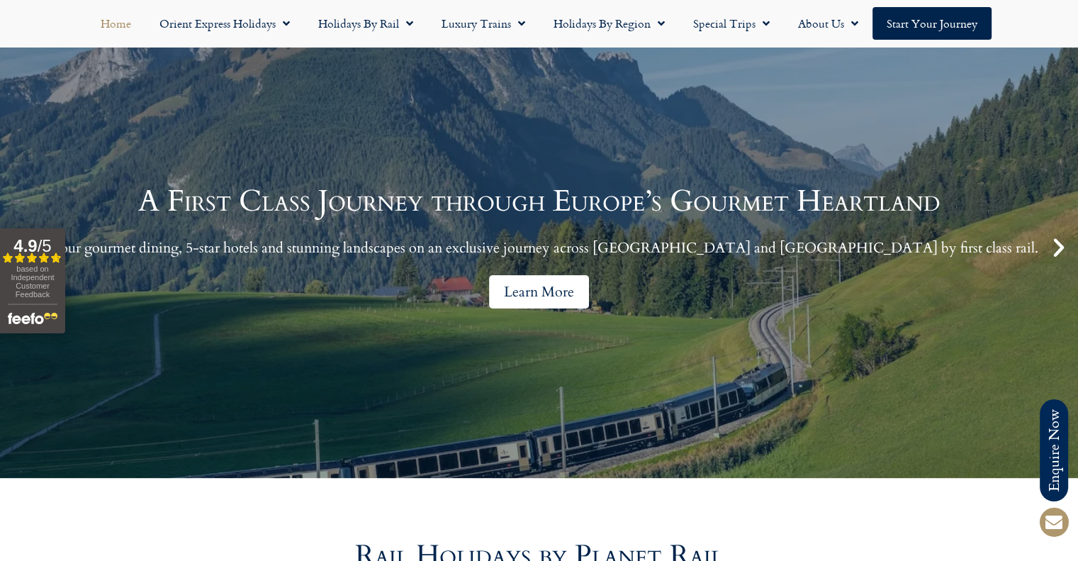
click at [542, 288] on link "Learn More" at bounding box center [539, 291] width 100 height 33
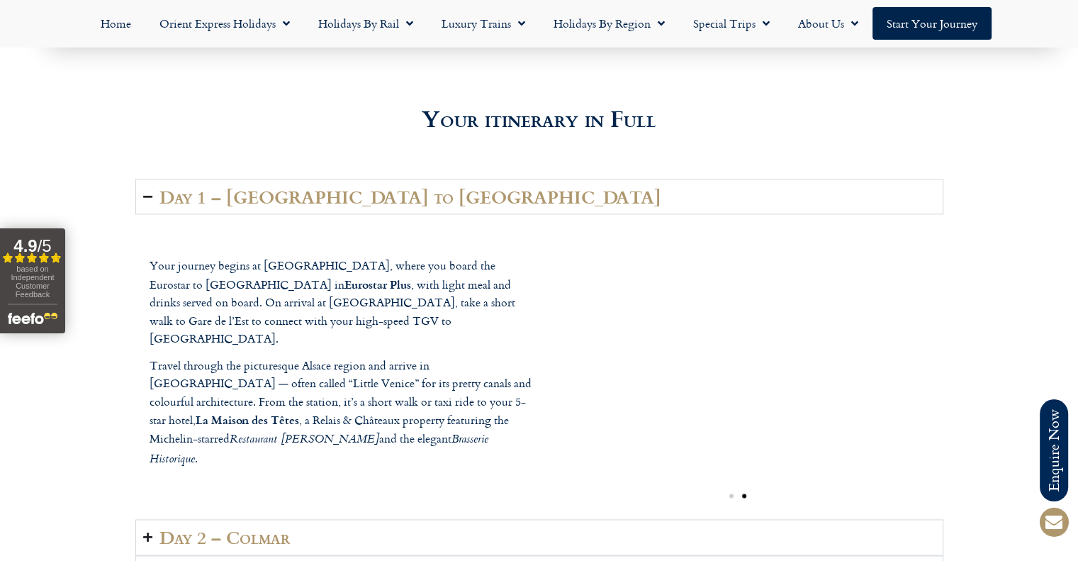
scroll to position [1914, 0]
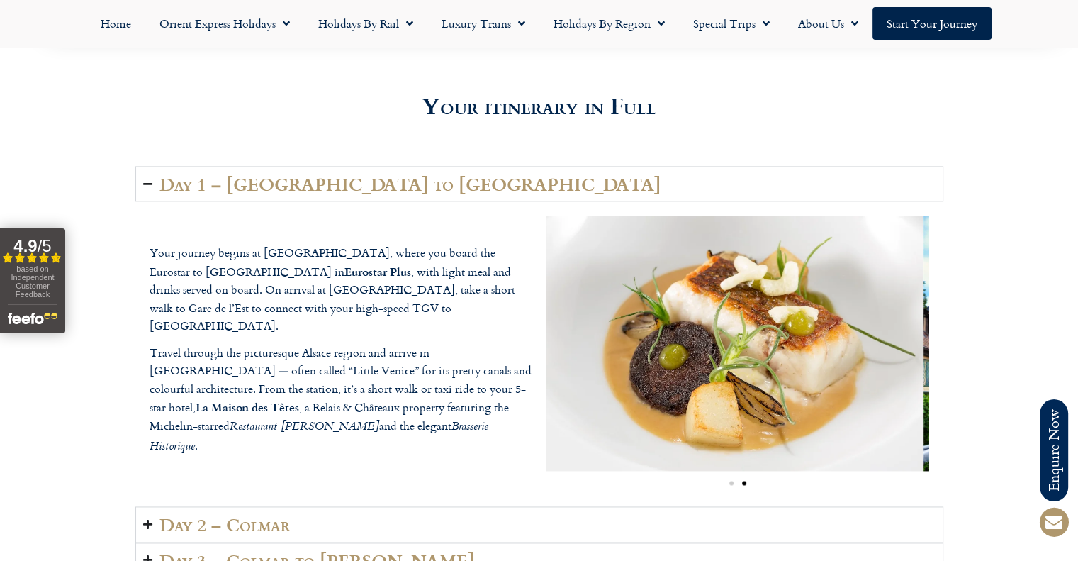
click at [590, 327] on img "2 / 2" at bounding box center [732, 342] width 383 height 255
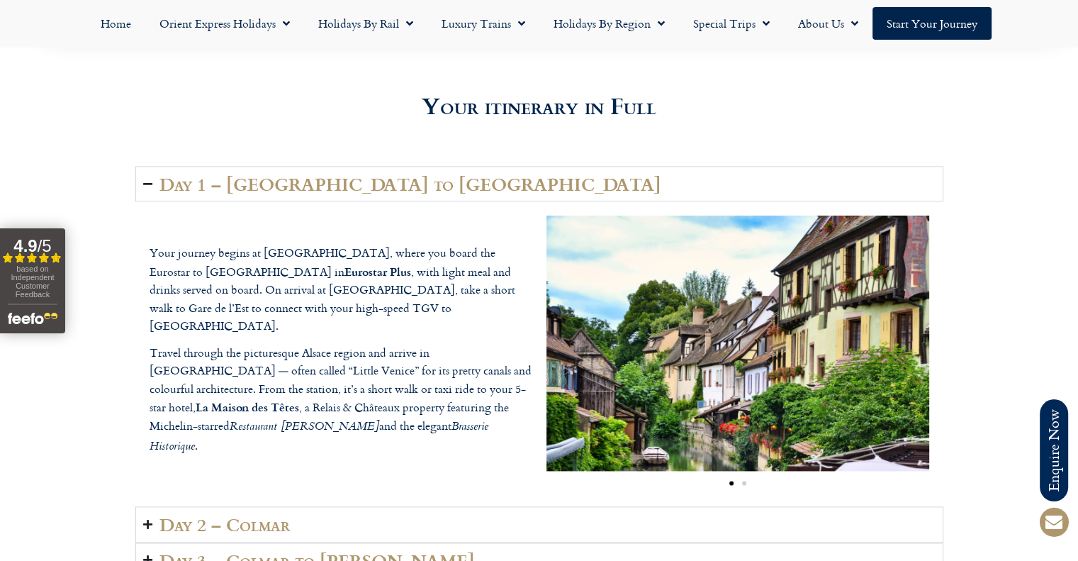
click at [464, 166] on summary "Day 1 – London to Colmar" at bounding box center [539, 183] width 808 height 35
click at [454, 506] on summary "Day 2 – Colmar" at bounding box center [539, 523] width 808 height 35
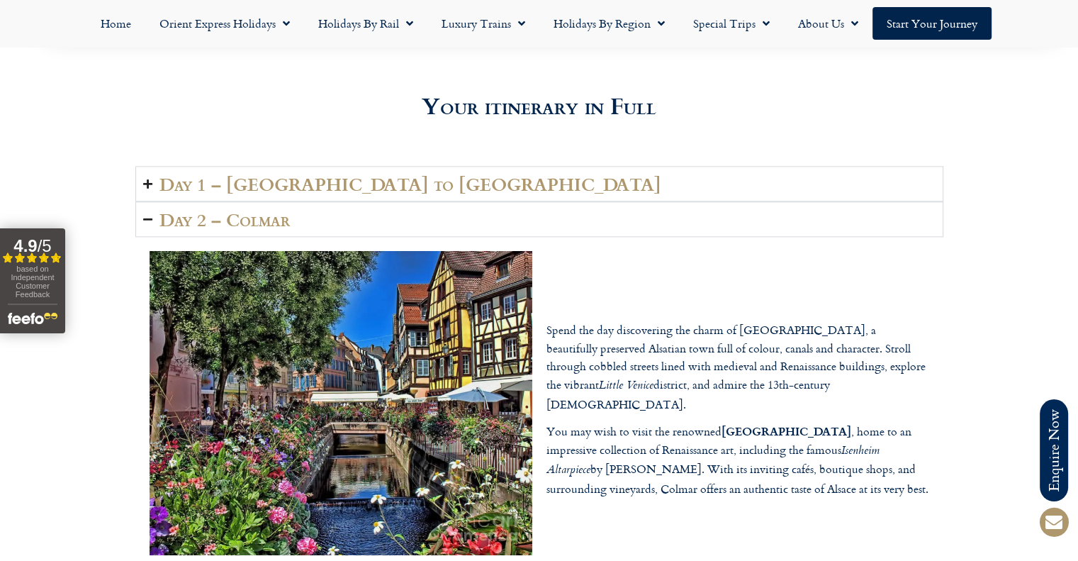
click at [454, 206] on summary "Day 2 – Colmar" at bounding box center [539, 218] width 808 height 35
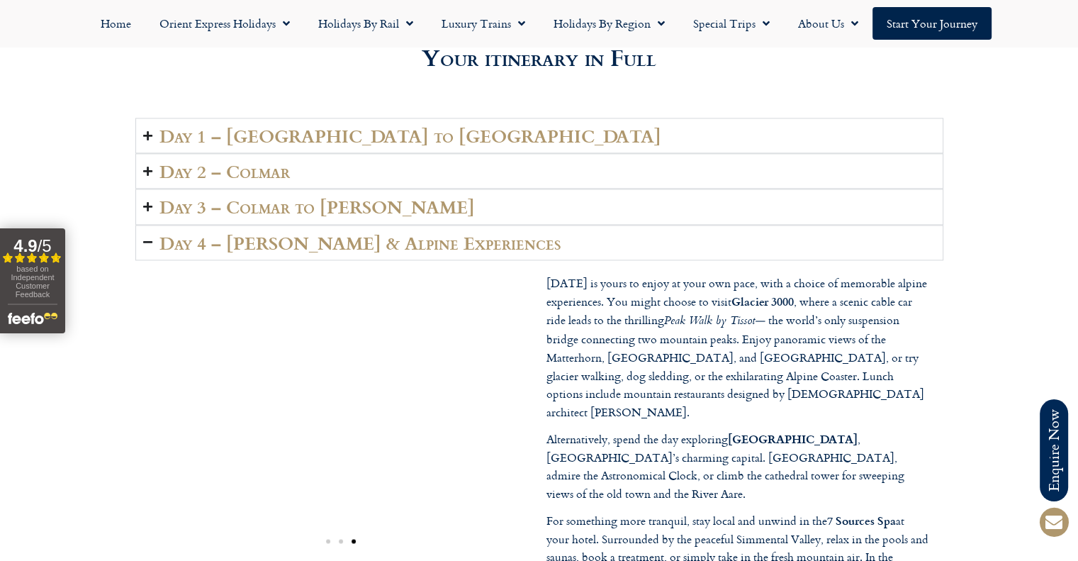
scroll to position [1985, 0]
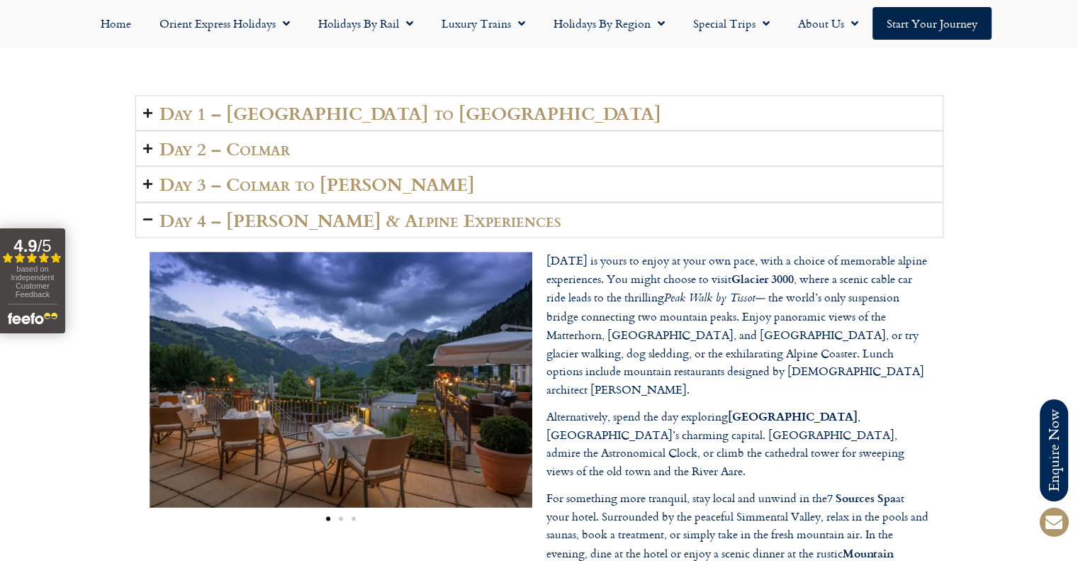
click at [442, 202] on summary "Day 4 – Lenk & Alpine Experiences" at bounding box center [539, 219] width 808 height 35
click at [426, 168] on summary "Day 3 – Colmar to Lenk" at bounding box center [539, 183] width 808 height 35
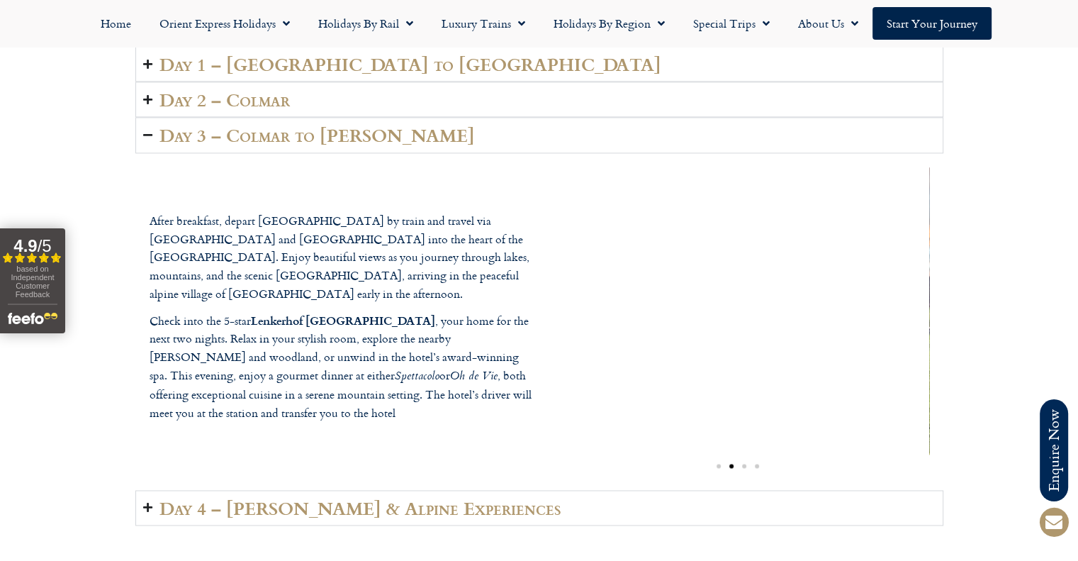
scroll to position [2056, 0]
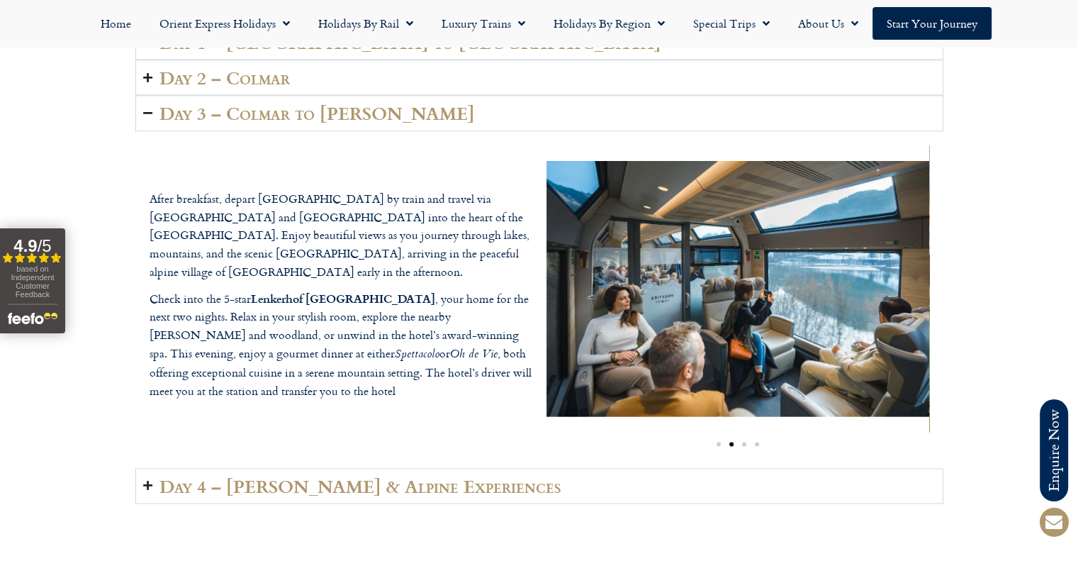
drag, startPoint x: 254, startPoint y: 269, endPoint x: 414, endPoint y: 271, distance: 159.5
click at [414, 290] on b "Lenkerhof Gourmet Spa Resort" at bounding box center [343, 298] width 184 height 16
click at [786, 315] on img "2 / 4" at bounding box center [738, 288] width 383 height 255
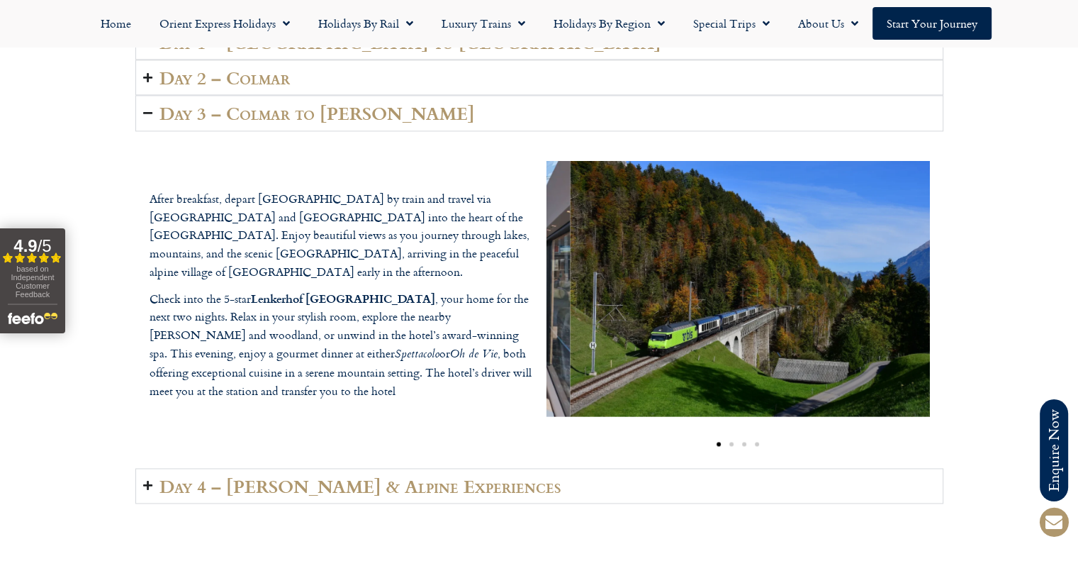
click at [785, 298] on img "1 / 4" at bounding box center [761, 288] width 383 height 255
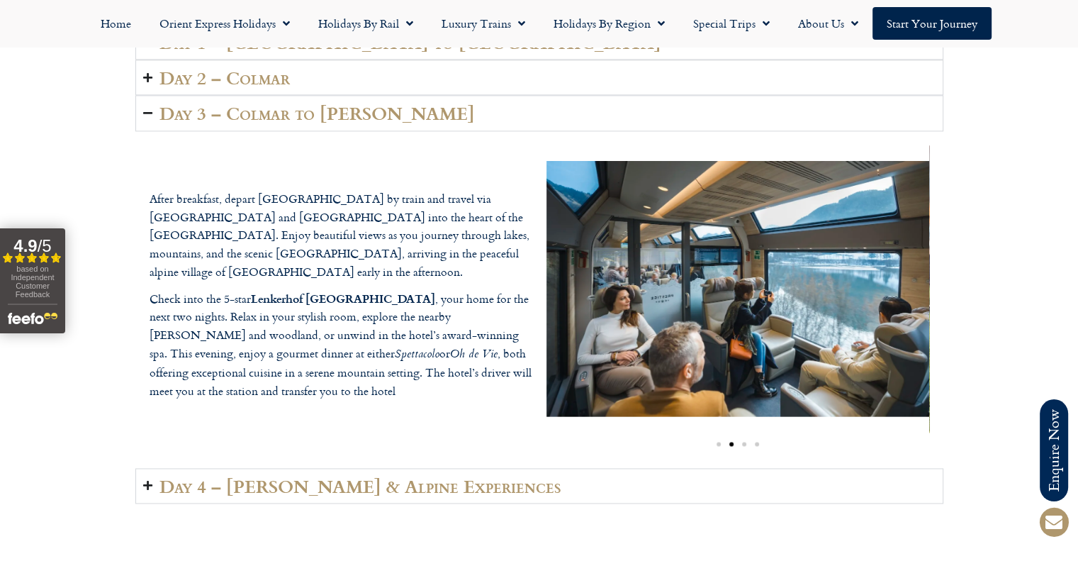
click at [649, 312] on img "2 / 4" at bounding box center [738, 288] width 383 height 255
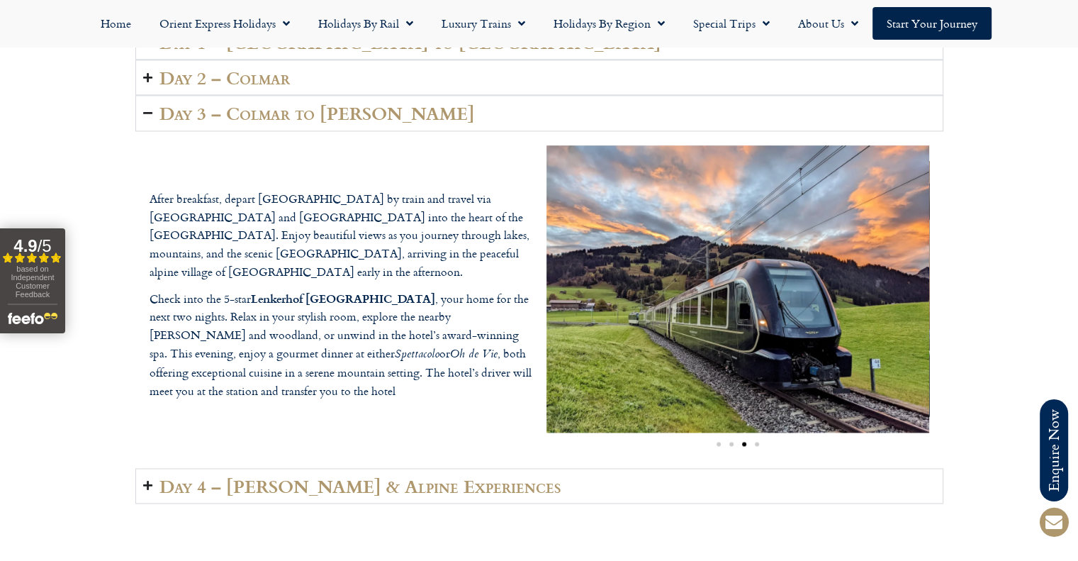
click at [576, 314] on img "3 / 4" at bounding box center [738, 288] width 383 height 287
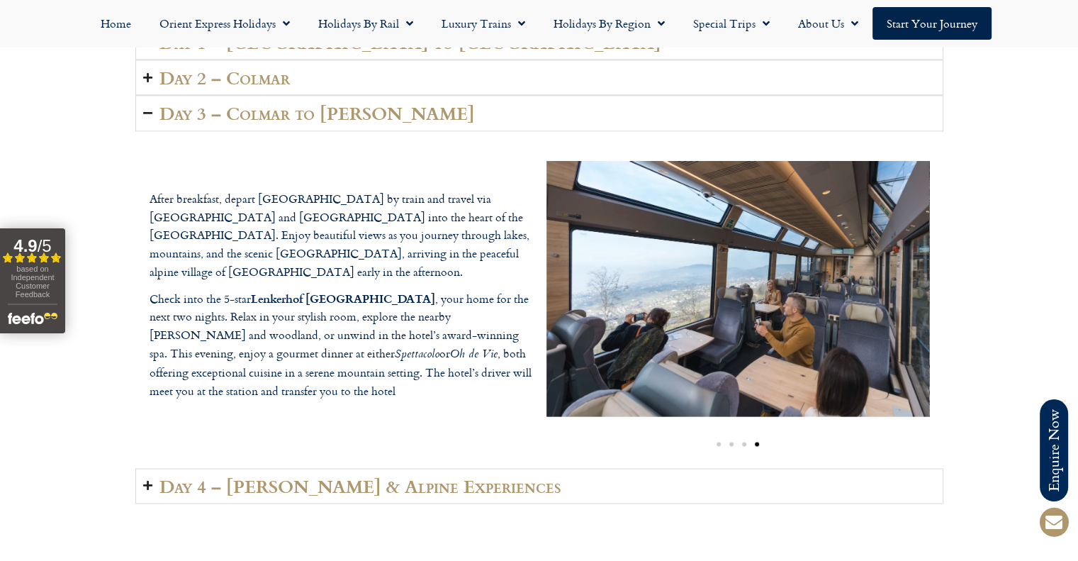
copy b "Lenkerhof Gourmet Spa Resort"
click at [397, 194] on p "After breakfast, depart Colmar by train and travel via Basel and Bern into the …" at bounding box center [341, 235] width 383 height 91
click at [60, 161] on div "Day 1 – London to Colmar Your journey begins at London St Pancras, where you bo…" at bounding box center [539, 263] width 1078 height 493
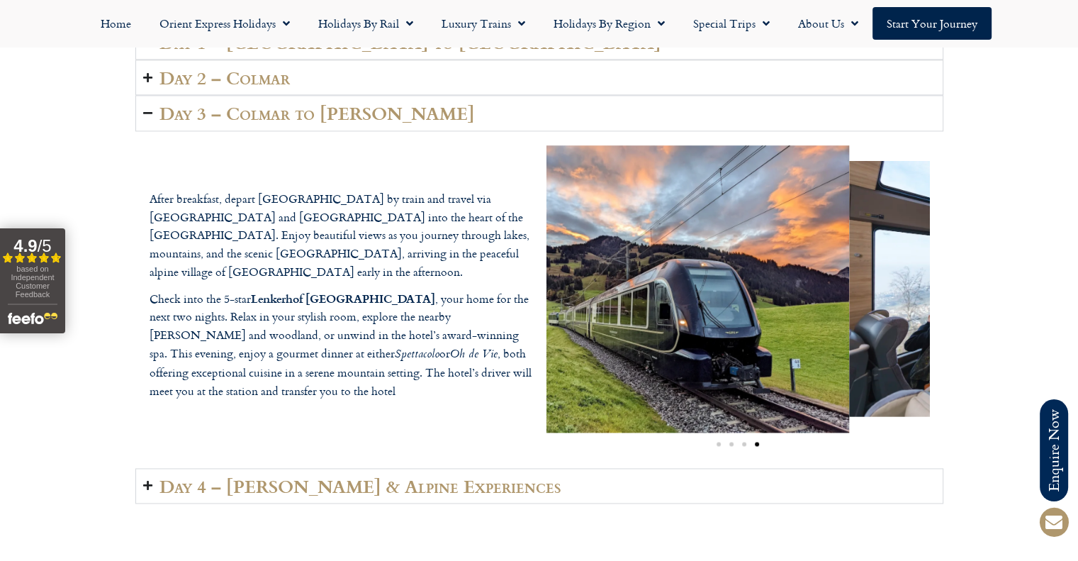
click at [993, 348] on div "Day 1 – London to Colmar Your journey begins at London St Pancras, where you bo…" at bounding box center [539, 263] width 1078 height 493
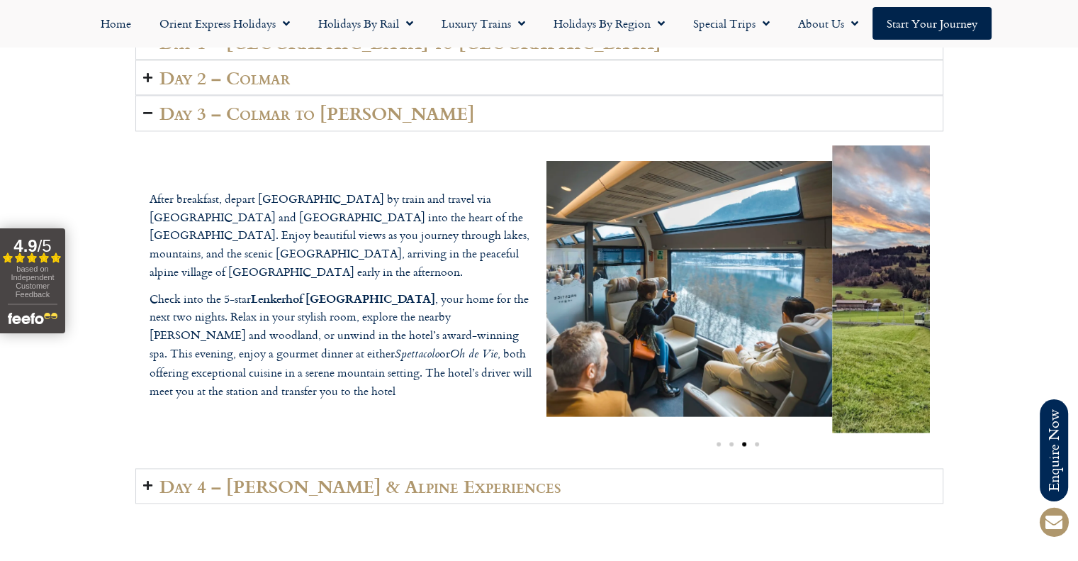
click at [1009, 365] on div "Day 1 – London to Colmar Your journey begins at London St Pancras, where you bo…" at bounding box center [539, 263] width 1078 height 493
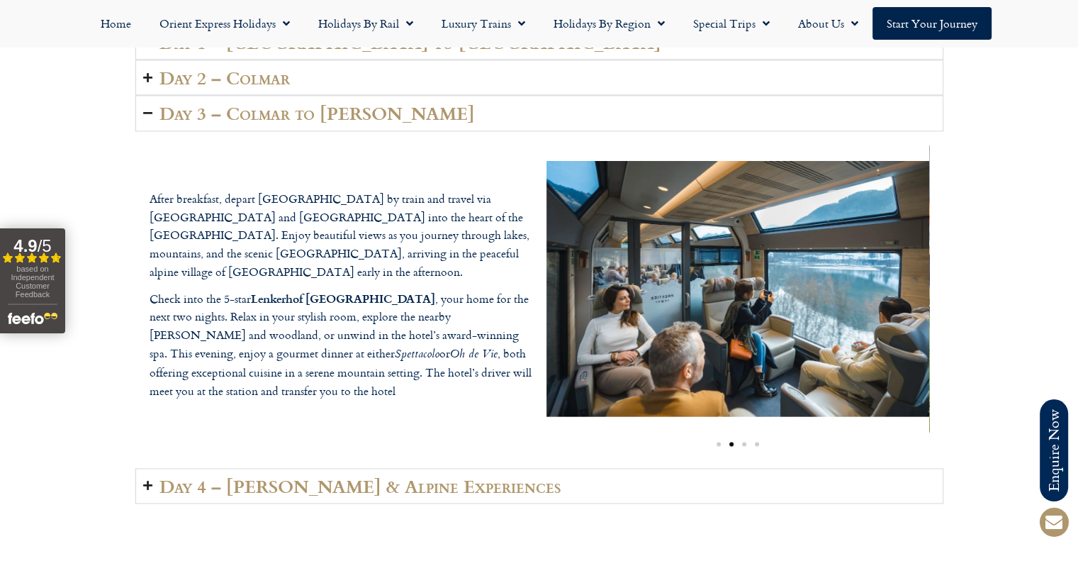
click at [1027, 355] on div "Day 1 – London to Colmar Your journey begins at London St Pancras, where you bo…" at bounding box center [539, 263] width 1078 height 493
click at [990, 328] on div "Day 1 – London to Colmar Your journey begins at London St Pancras, where you bo…" at bounding box center [539, 263] width 1078 height 493
click at [301, 131] on div "After breakfast, depart Colmar by train and travel via Basel and Bern into the …" at bounding box center [539, 299] width 808 height 337
click at [307, 107] on h2 "Day 3 – Colmar to Lenk" at bounding box center [316, 113] width 315 height 20
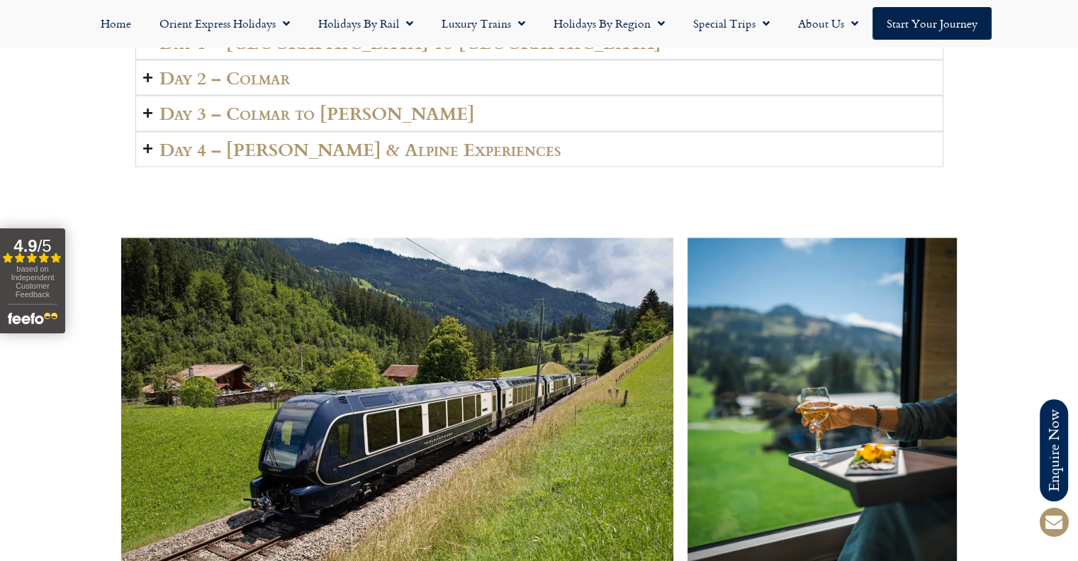
click at [304, 139] on h2 "Day 4 – Lenk & Alpine Experiences" at bounding box center [360, 149] width 402 height 20
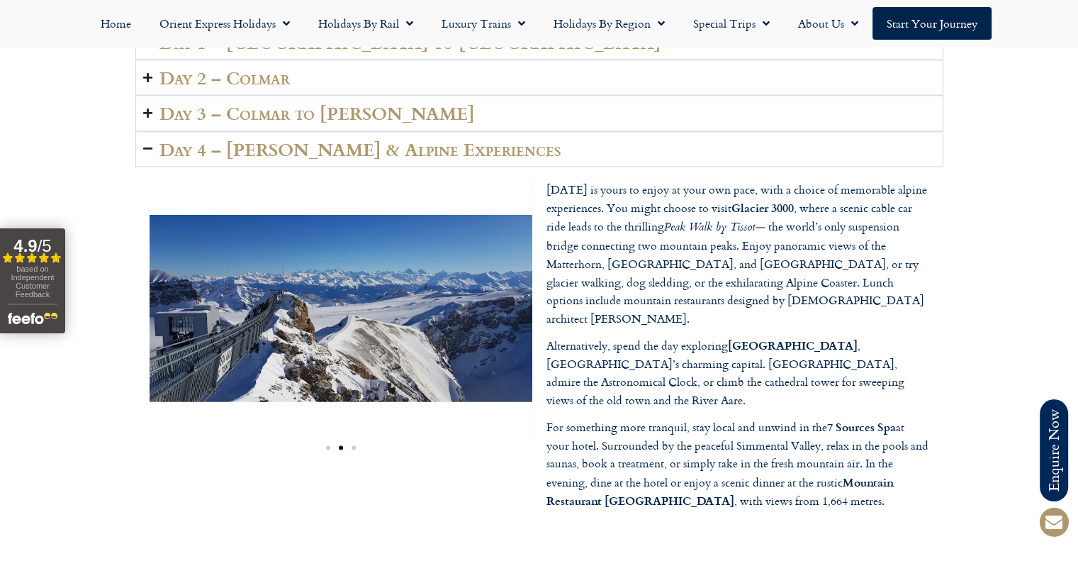
click at [304, 139] on h2 "Day 4 – Lenk & Alpine Experiences" at bounding box center [360, 149] width 402 height 20
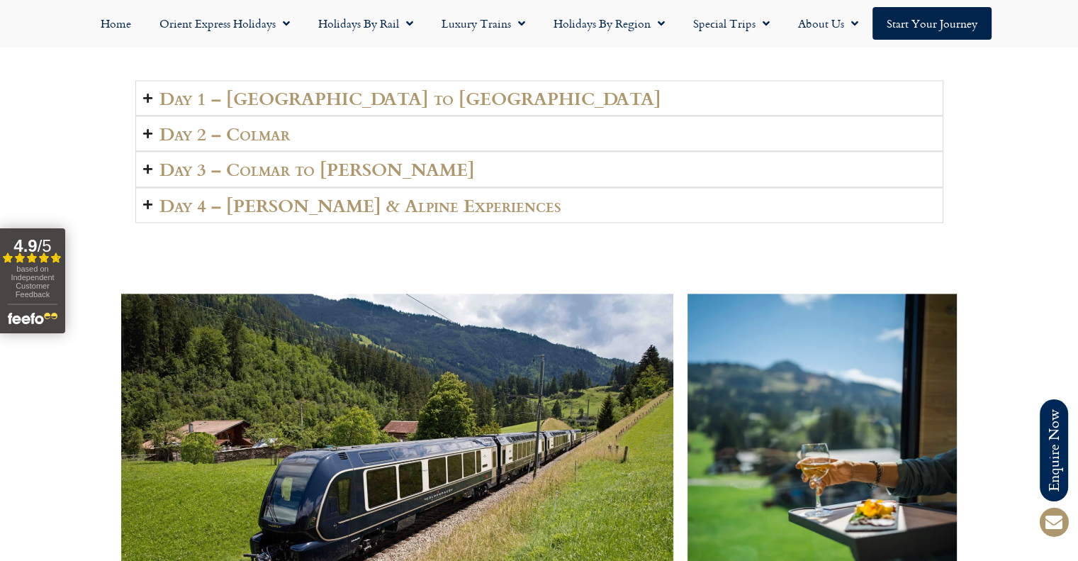
scroll to position [1985, 0]
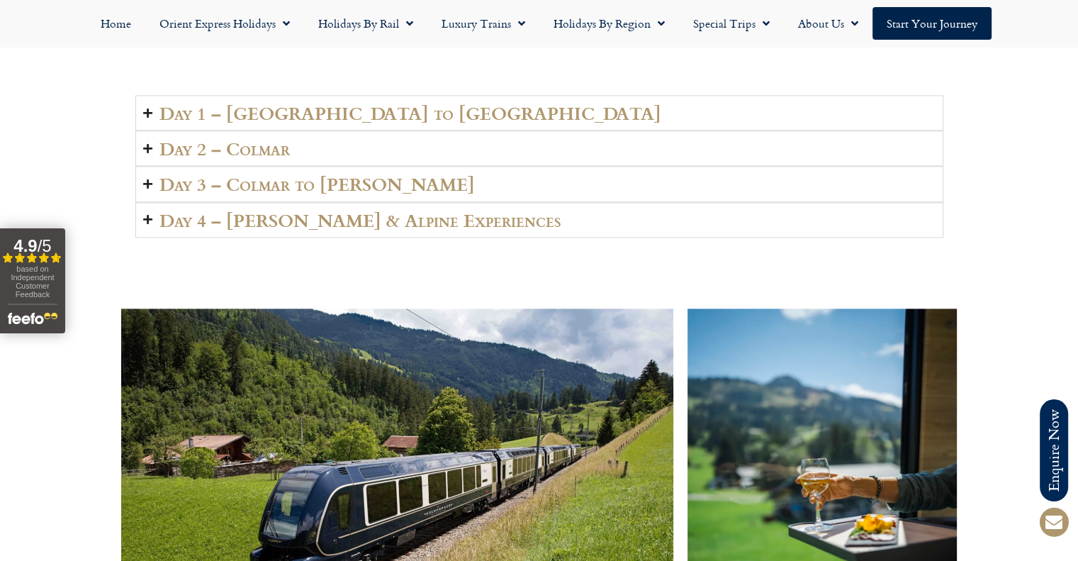
click at [304, 135] on summary "Day 2 – Colmar" at bounding box center [539, 147] width 808 height 35
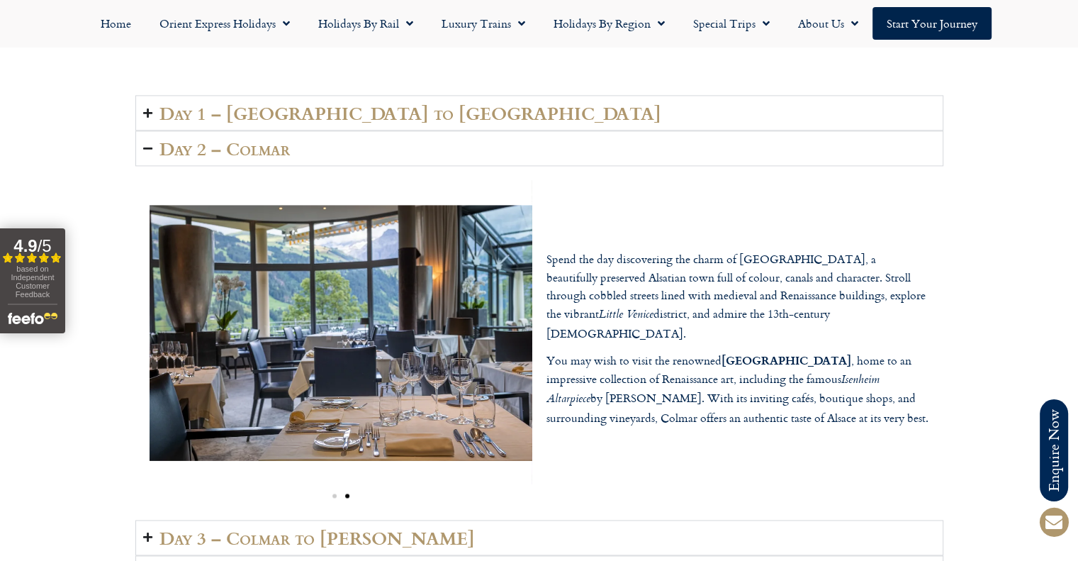
click at [304, 135] on summary "Day 2 – Colmar" at bounding box center [539, 147] width 808 height 35
click at [304, 527] on h2 "Day 3 – Colmar to Lenk" at bounding box center [316, 537] width 315 height 20
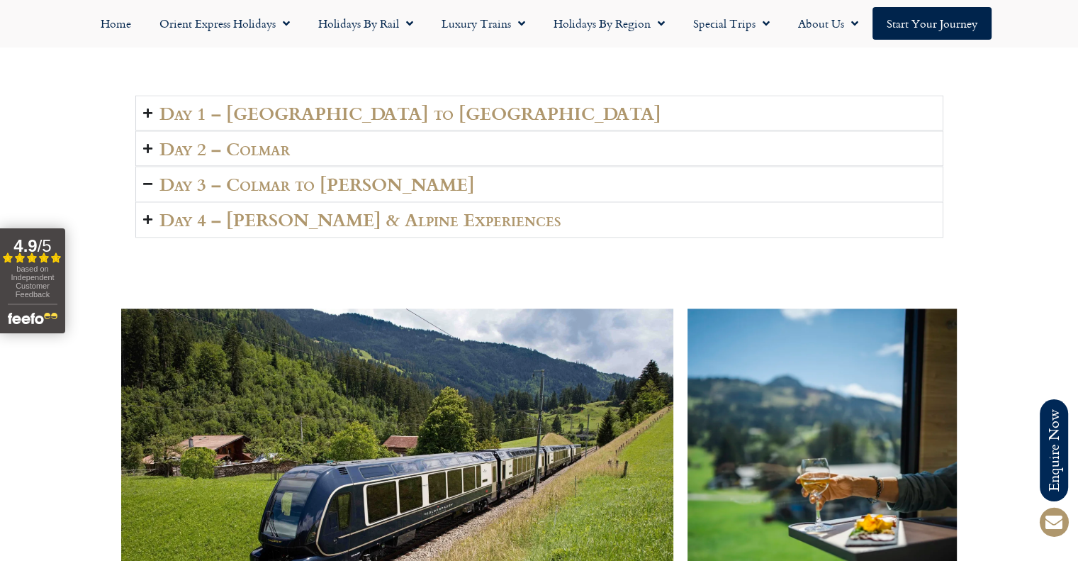
click at [304, 174] on h2 "Day 3 – Colmar to Lenk" at bounding box center [316, 184] width 315 height 20
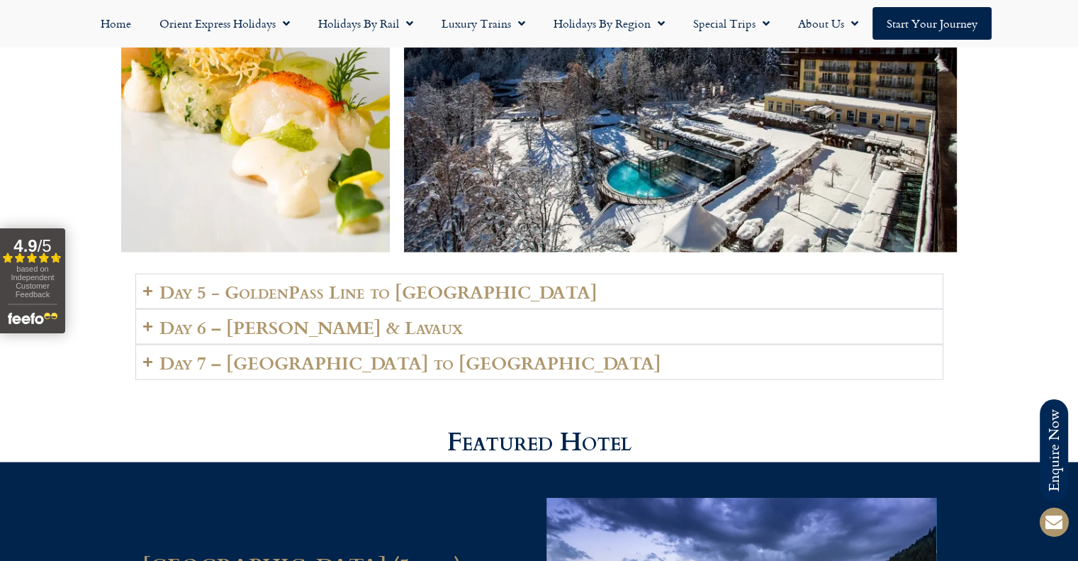
scroll to position [2764, 0]
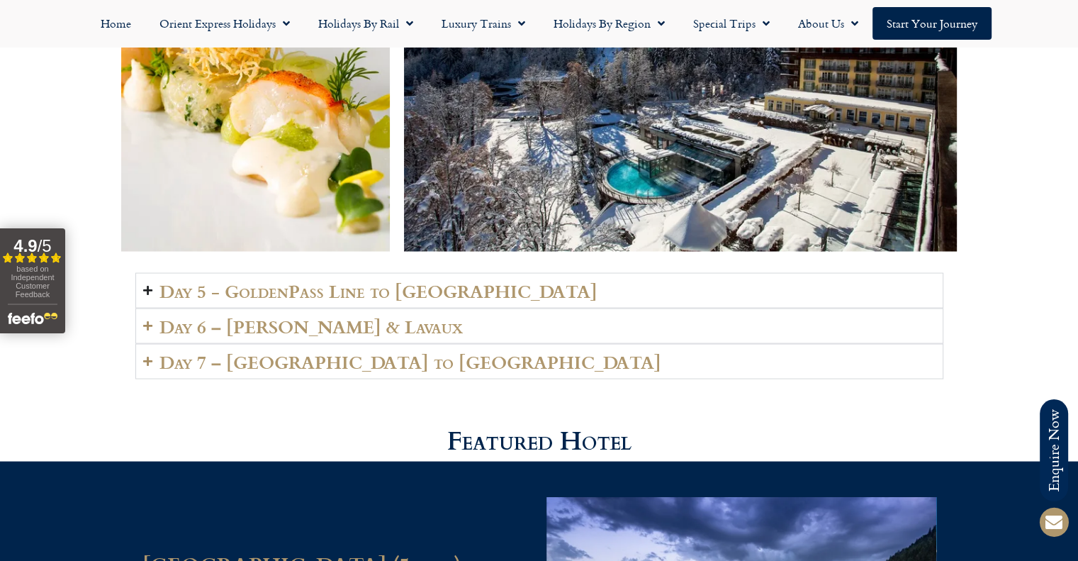
click at [297, 281] on h2 "Day 5 - GoldenPass Line to Vevey" at bounding box center [378, 291] width 438 height 20
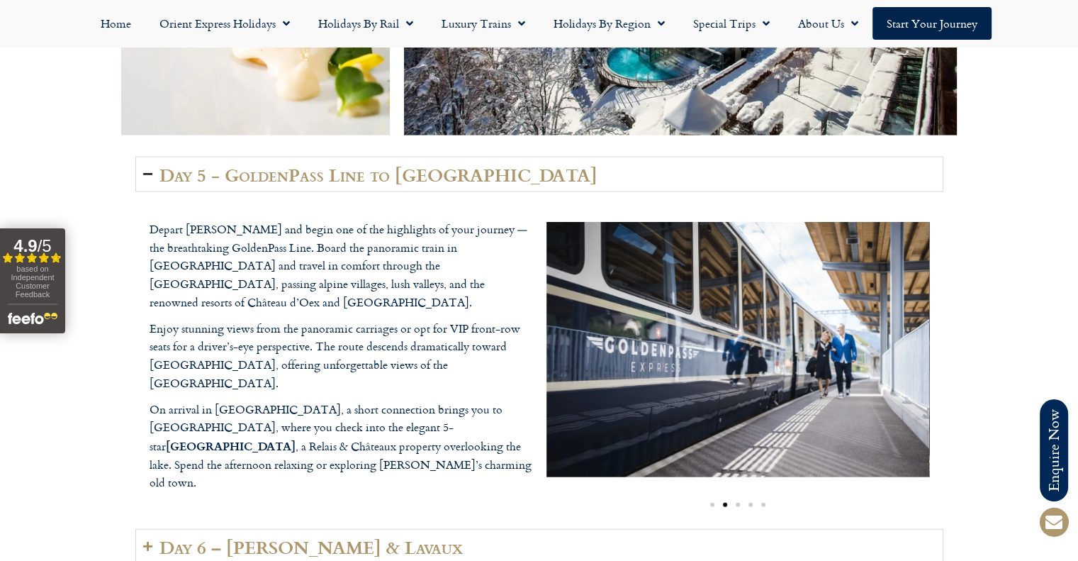
scroll to position [2906, 0]
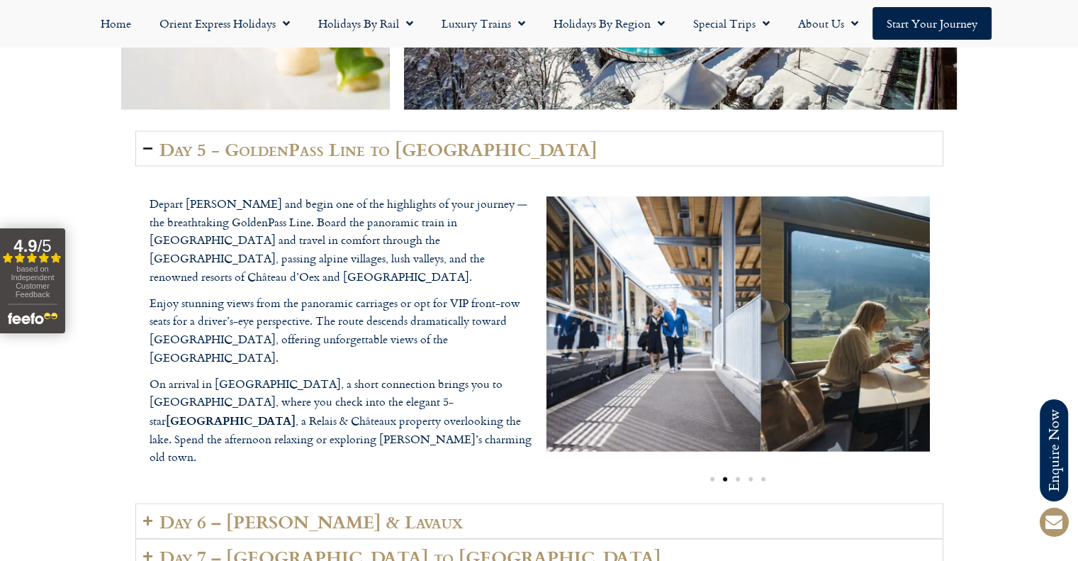
click at [508, 358] on div "Depart Lenk and begin one of the highlights of your journey — the breathtaking …" at bounding box center [539, 335] width 808 height 337
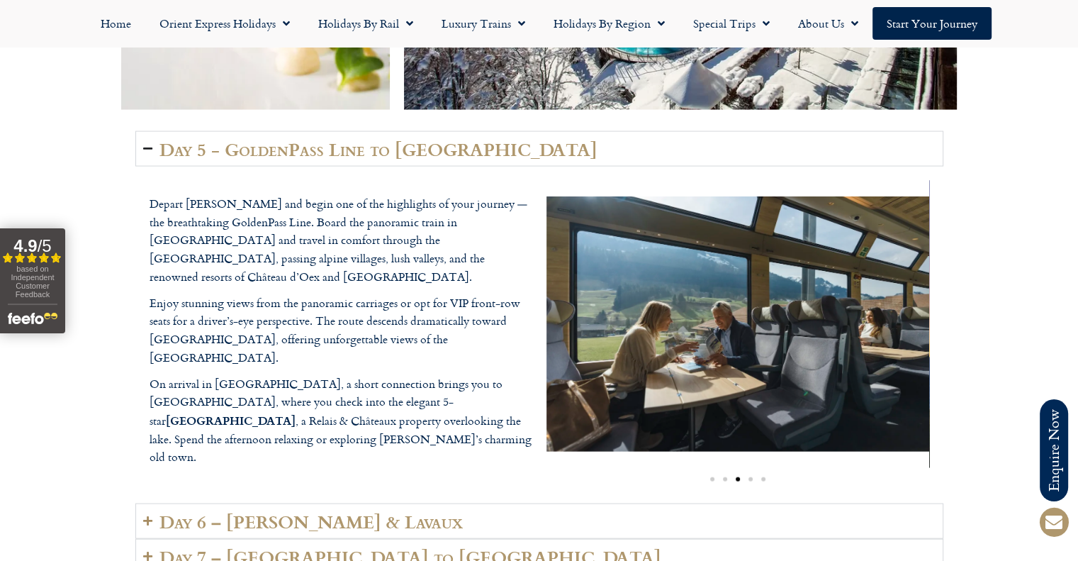
click at [751, 469] on div "Image Carousel" at bounding box center [738, 477] width 383 height 16
click at [752, 469] on div "Image Carousel" at bounding box center [738, 477] width 383 height 16
click at [749, 477] on span "Go to slide 4" at bounding box center [751, 479] width 4 height 4
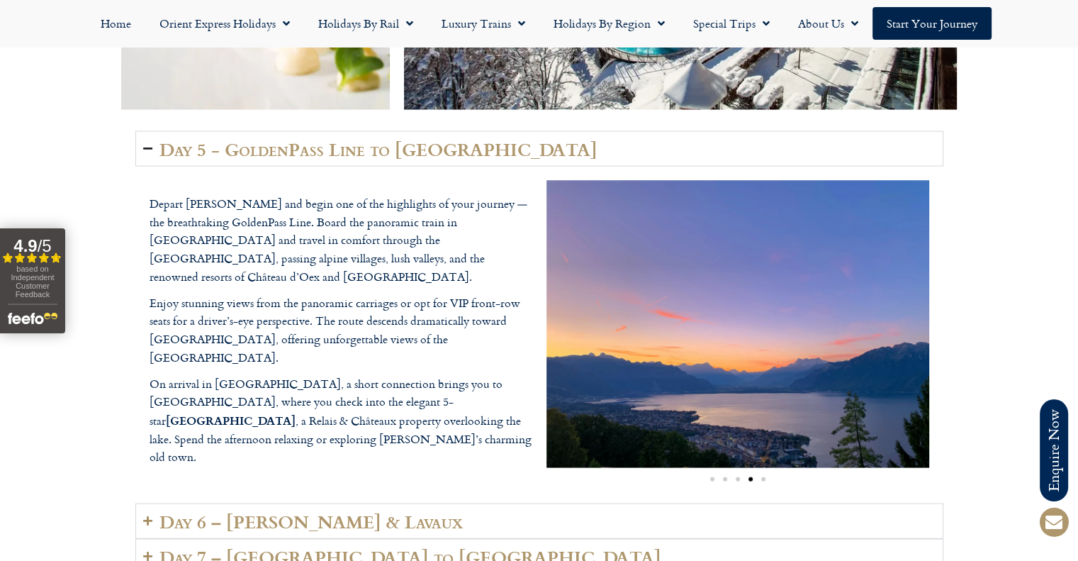
click at [763, 477] on span "Go to slide 5" at bounding box center [763, 479] width 4 height 4
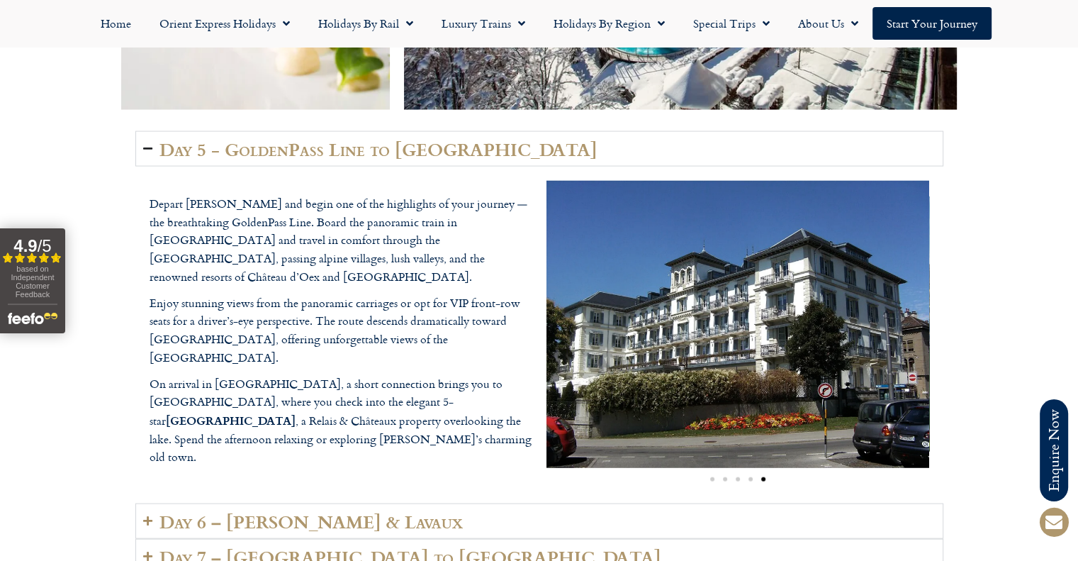
click at [712, 477] on span "Go to slide 1" at bounding box center [712, 479] width 4 height 4
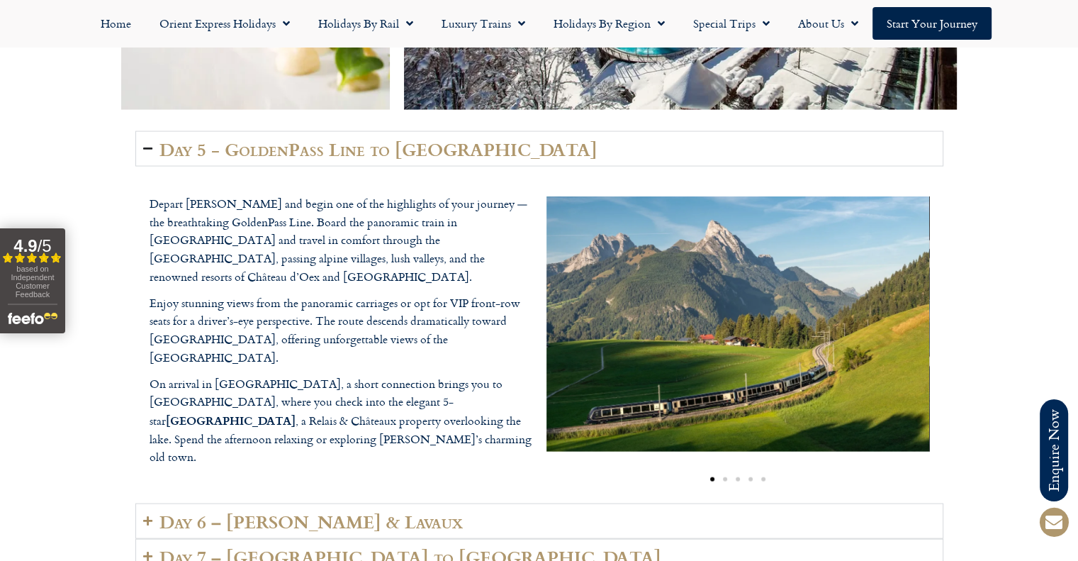
click at [725, 477] on span "Go to slide 2" at bounding box center [725, 479] width 4 height 4
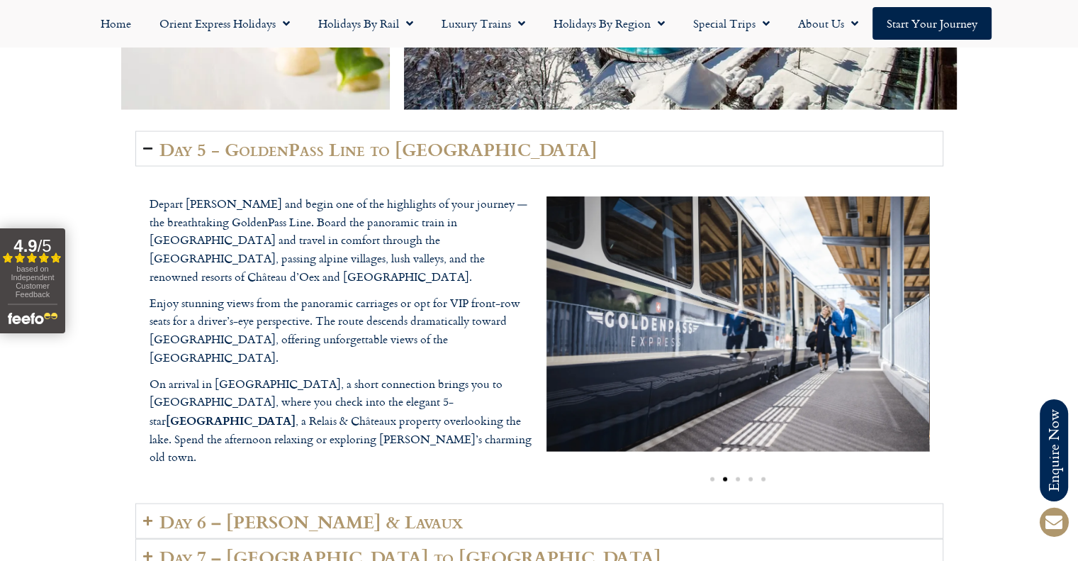
click at [763, 477] on span "Go to slide 5" at bounding box center [763, 479] width 4 height 4
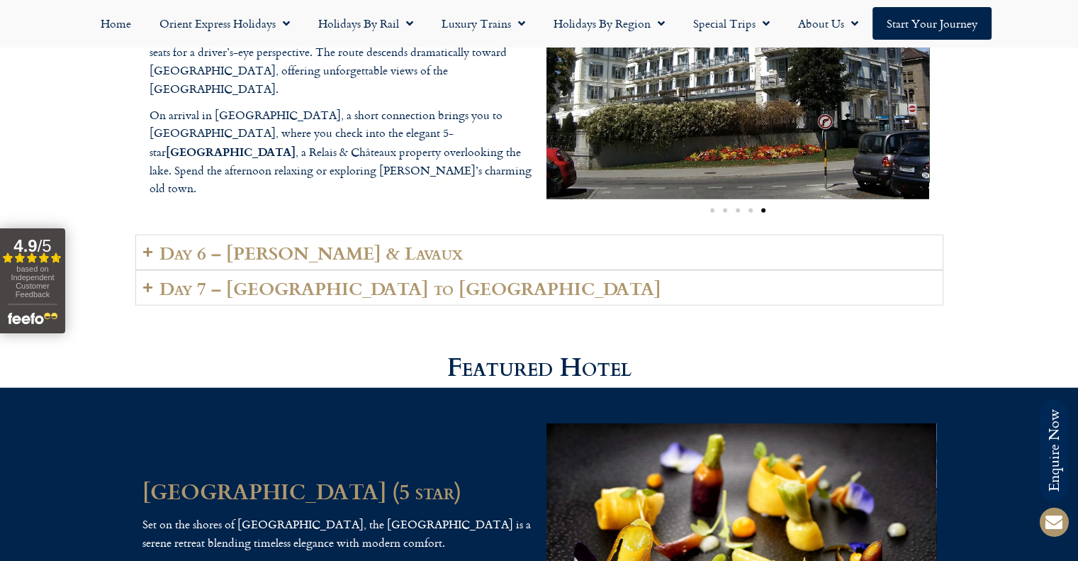
scroll to position [3190, 0]
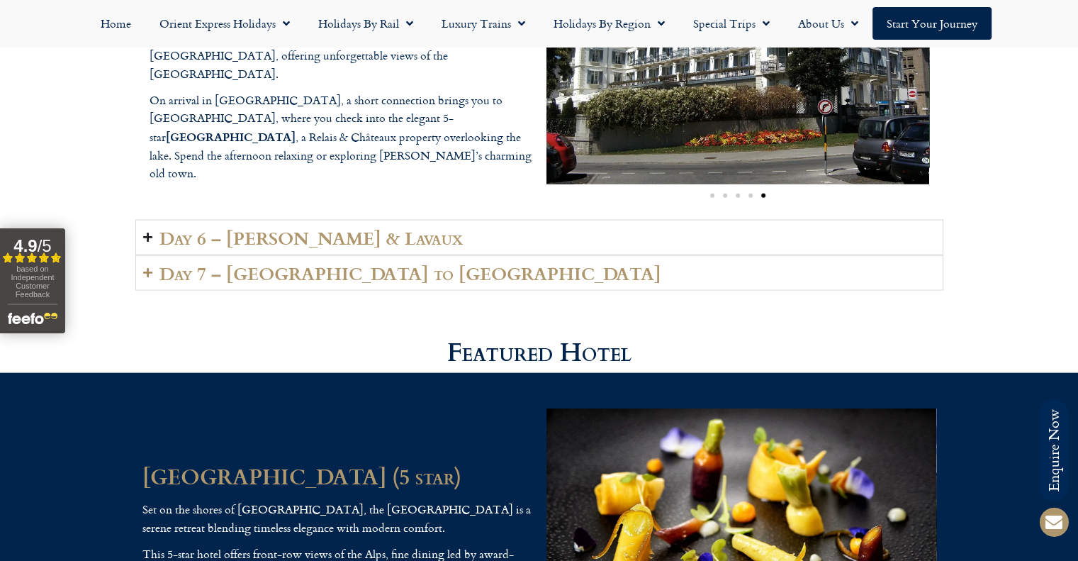
click at [238, 220] on summary "Day 6 – Vevey & Lavaux" at bounding box center [539, 237] width 808 height 35
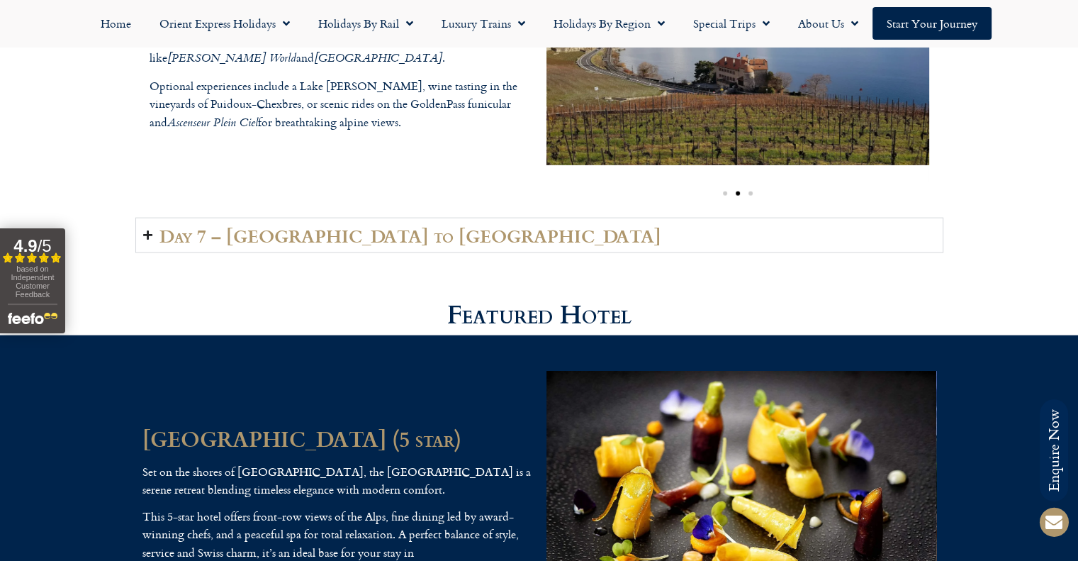
scroll to position [2977, 0]
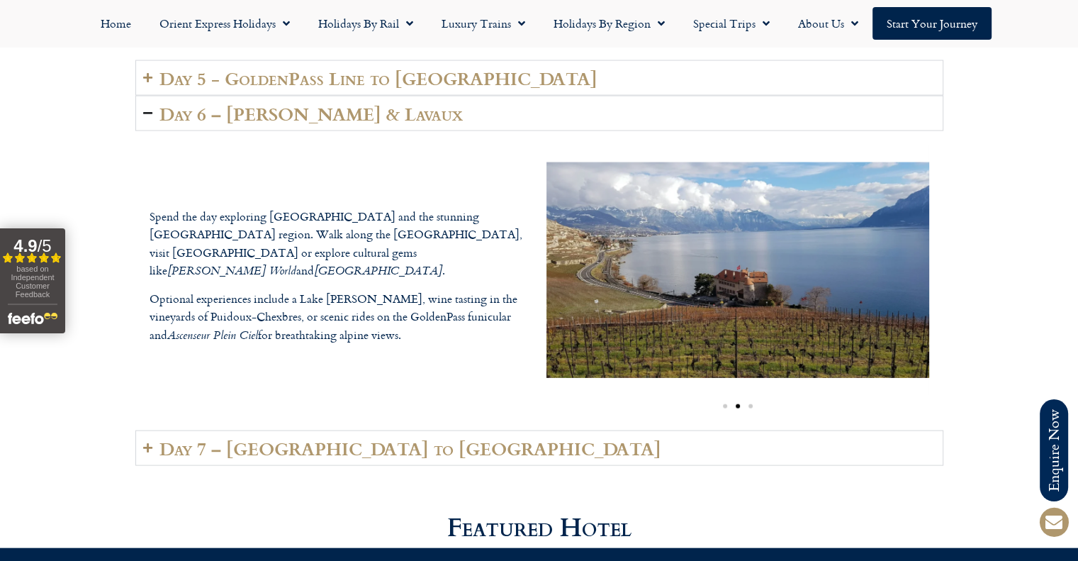
click at [127, 201] on div "Day 5 - GoldenPass Line to Vevey Depart Lenk and begin one of the highlights of…" at bounding box center [539, 280] width 1078 height 455
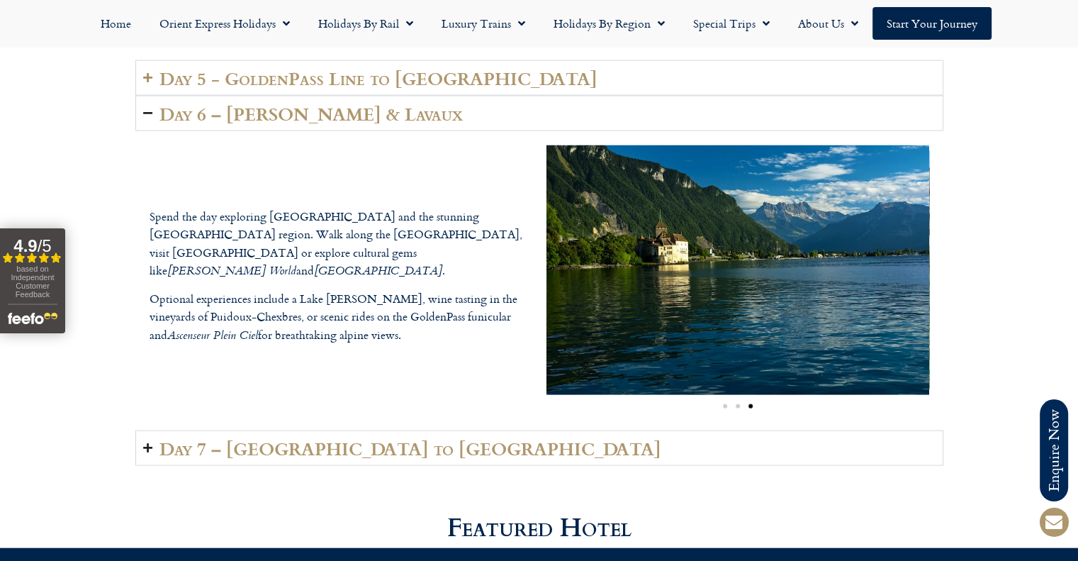
click at [316, 438] on h2 "Day 7 – Vevey to London" at bounding box center [410, 448] width 502 height 20
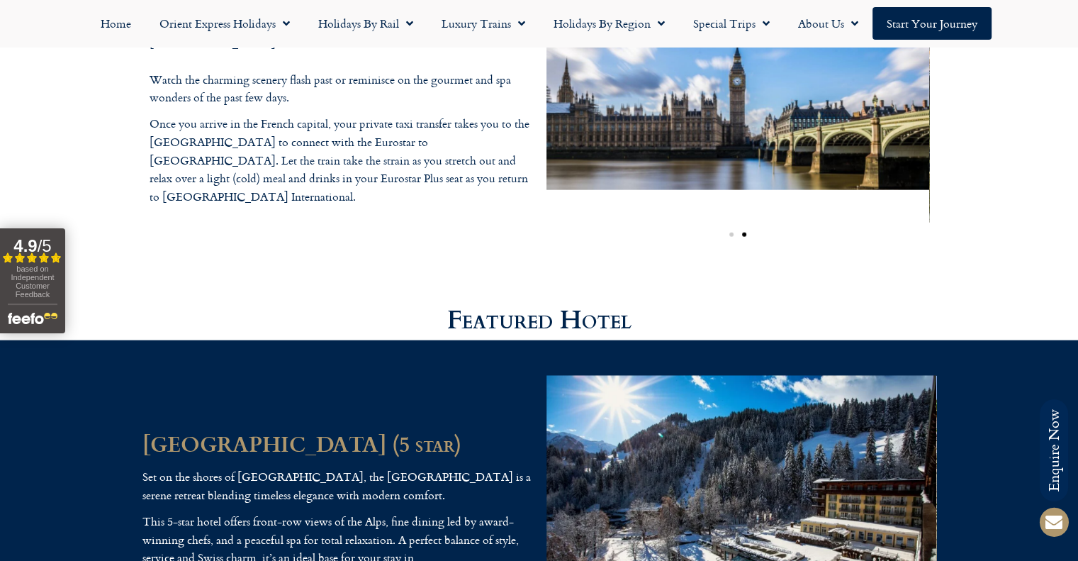
scroll to position [3048, 0]
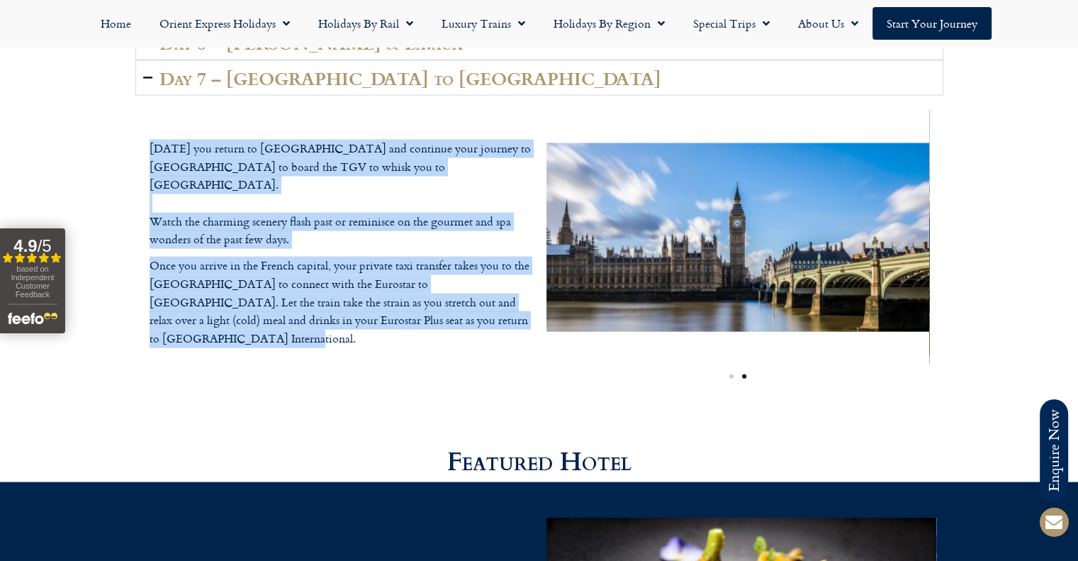
drag, startPoint x: 431, startPoint y: 303, endPoint x: 147, endPoint y: 145, distance: 325.2
click at [147, 145] on div "Today you return to Vevey station and continue your journey to Lausanne to boar…" at bounding box center [340, 248] width 397 height 290
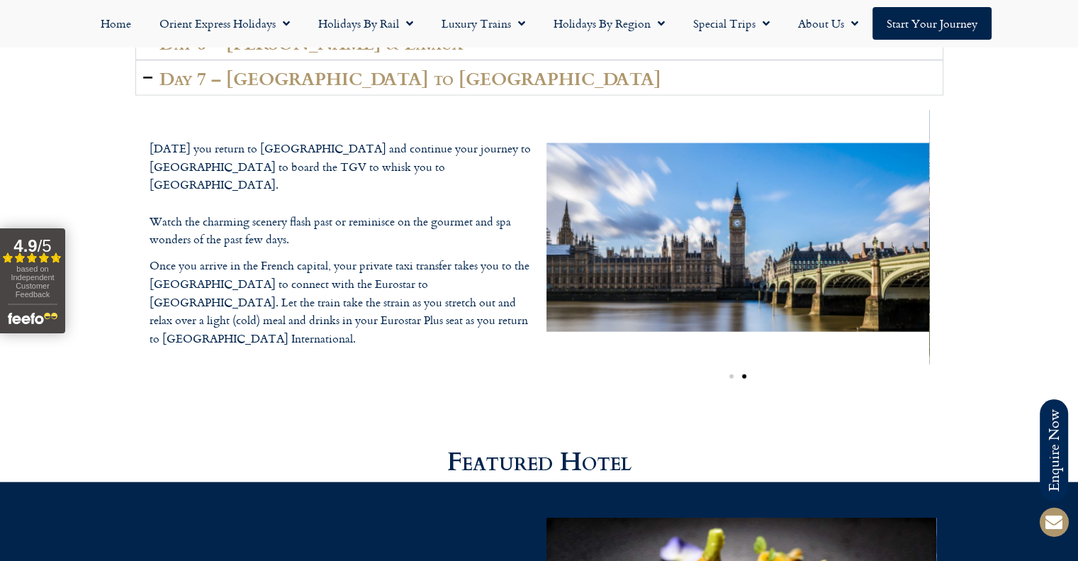
click at [211, 130] on div "Today you return to Vevey station and continue your journey to Lausanne to boar…" at bounding box center [340, 248] width 397 height 290
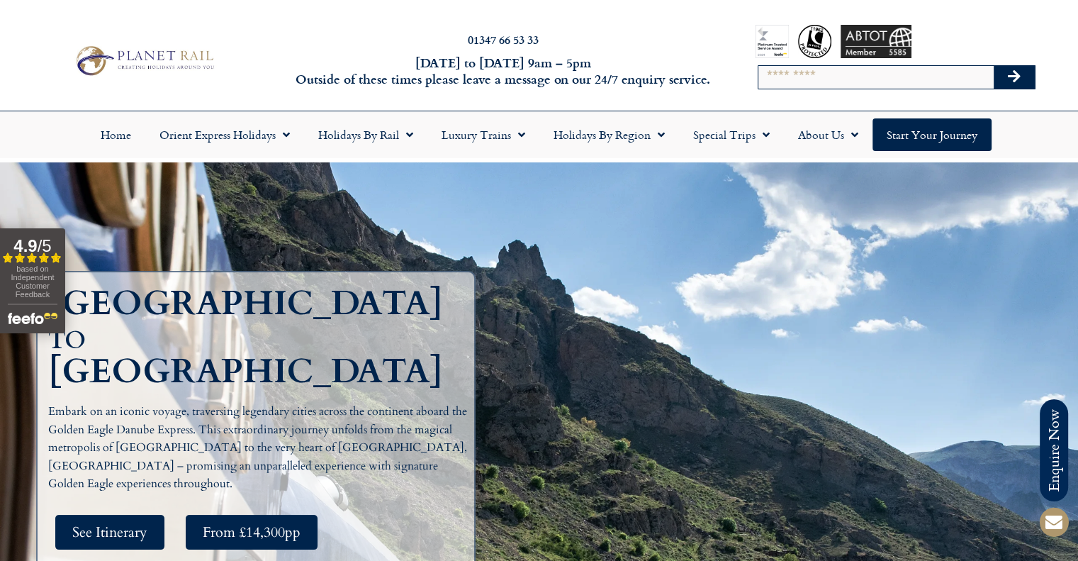
click at [269, 51] on div at bounding box center [144, 60] width 288 height 43
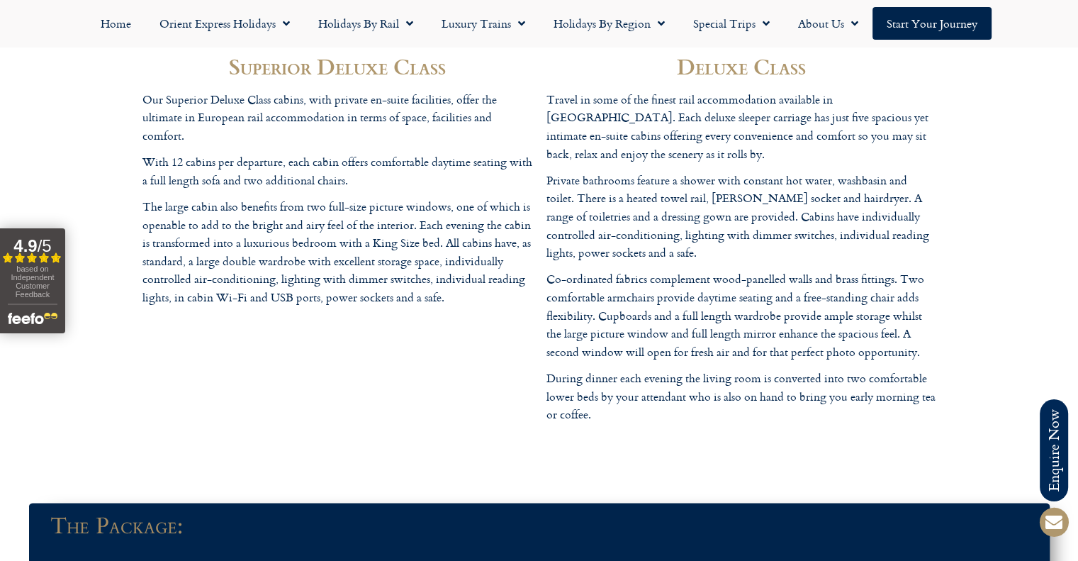
scroll to position [3828, 0]
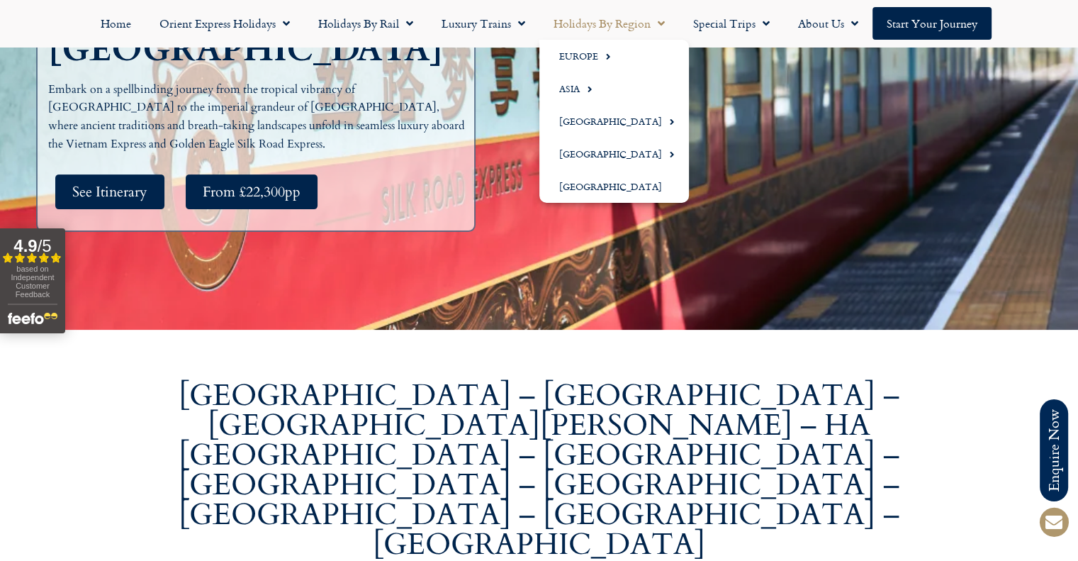
scroll to position [425, 0]
